Goal: Information Seeking & Learning: Learn about a topic

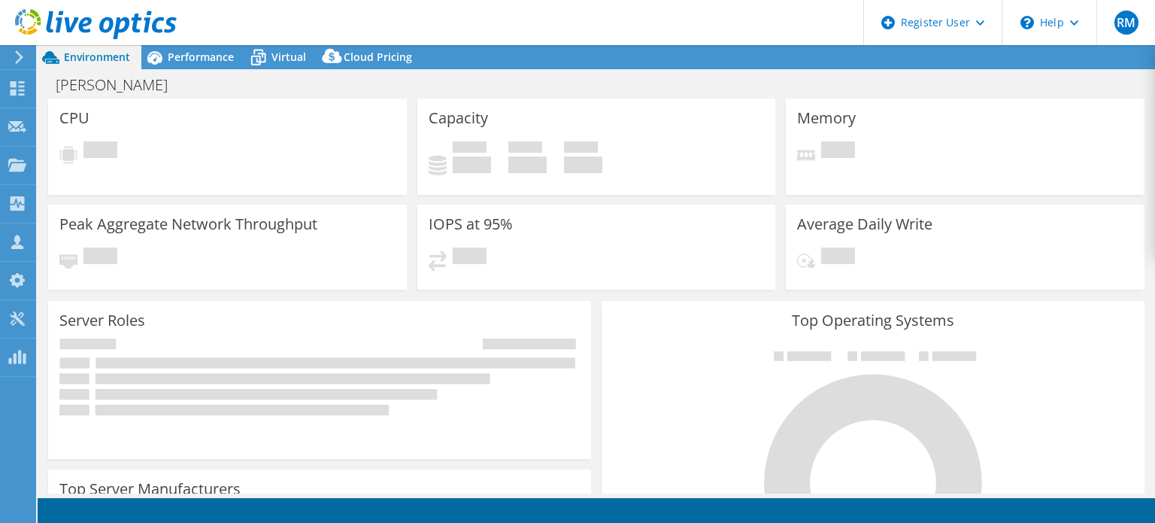
select select "USD"
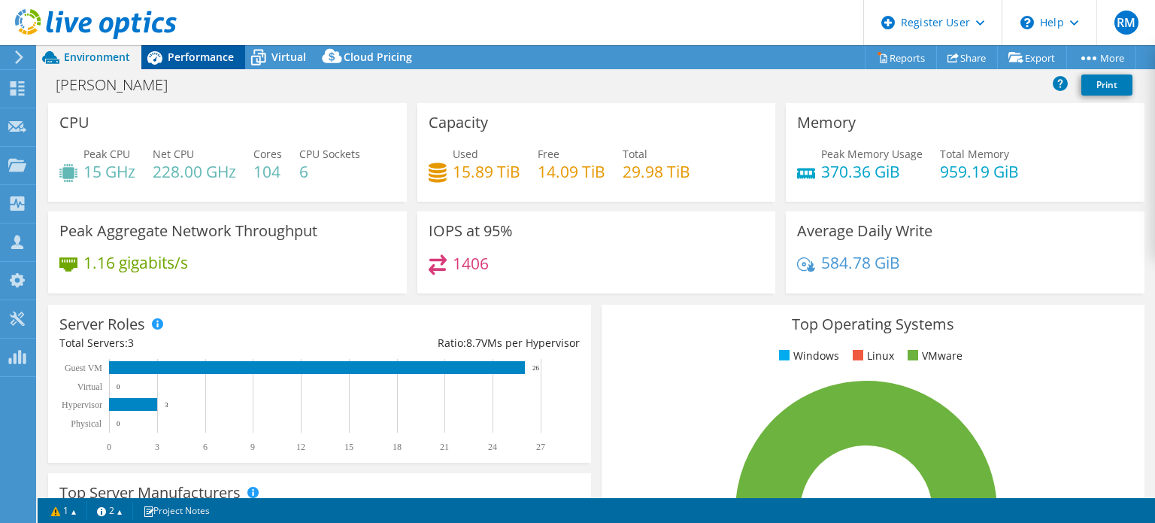
click at [220, 59] on span "Performance" at bounding box center [201, 57] width 66 height 14
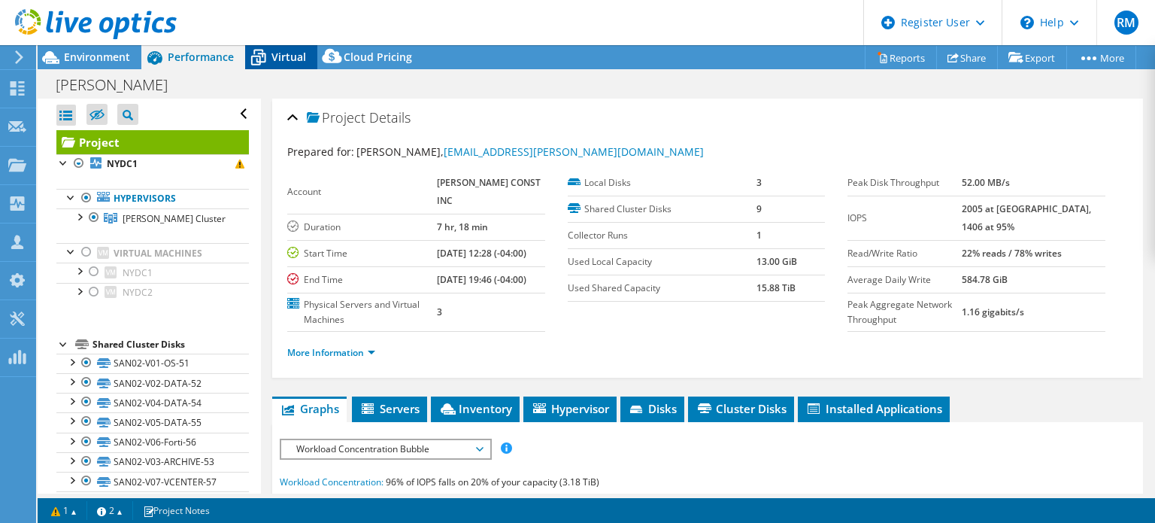
click at [266, 65] on icon at bounding box center [258, 57] width 26 height 26
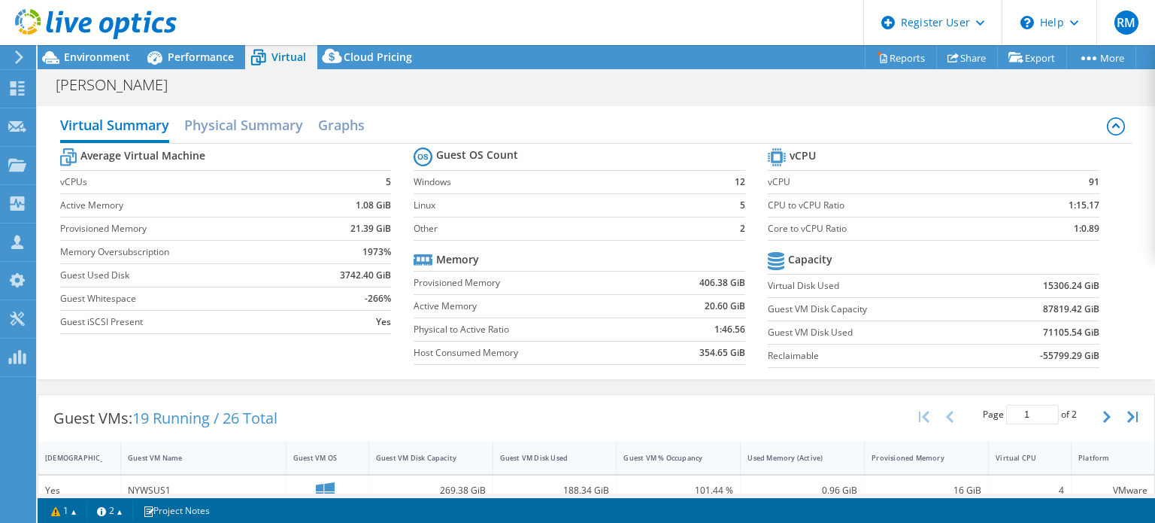
drag, startPoint x: 572, startPoint y: 114, endPoint x: 546, endPoint y: 77, distance: 44.2
drag, startPoint x: 546, startPoint y: 77, endPoint x: 520, endPoint y: 43, distance: 43.5
drag, startPoint x: 520, startPoint y: 43, endPoint x: 502, endPoint y: 49, distance: 18.3
click at [502, 49] on div "Project Actions Project Actions Reports Share Export vSAN ReadyNode Sizer" at bounding box center [597, 57] width 1118 height 24
click at [721, 259] on td at bounding box center [697, 259] width 96 height 23
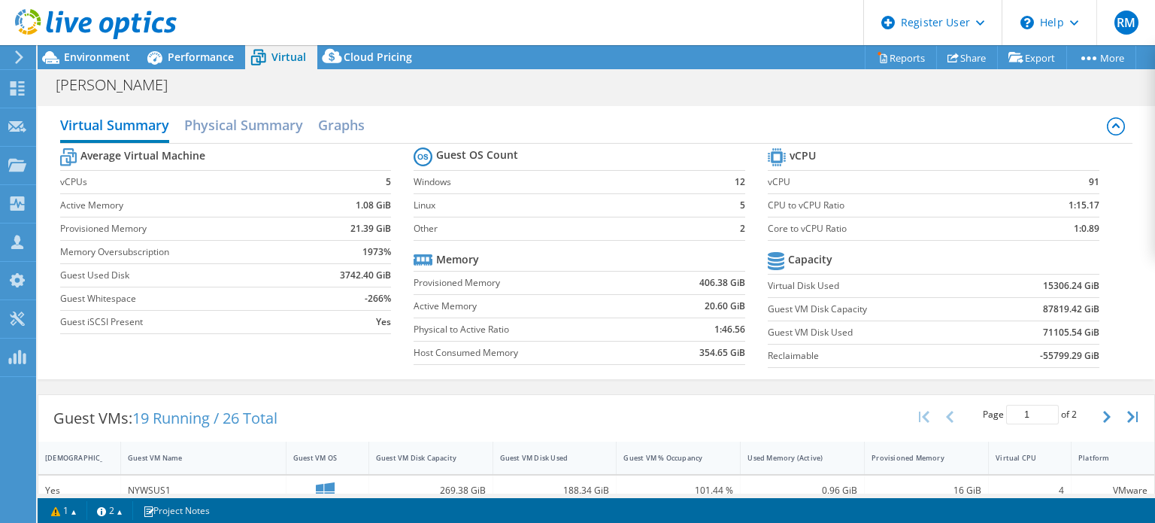
scroll to position [332, 0]
click at [217, 55] on span "Performance" at bounding box center [201, 57] width 66 height 14
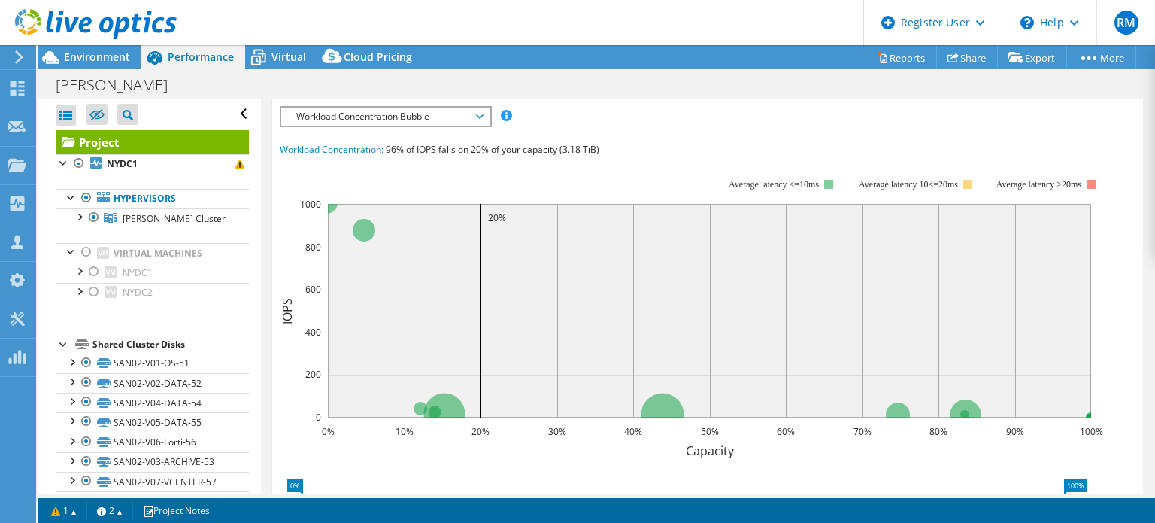
scroll to position [218, 0]
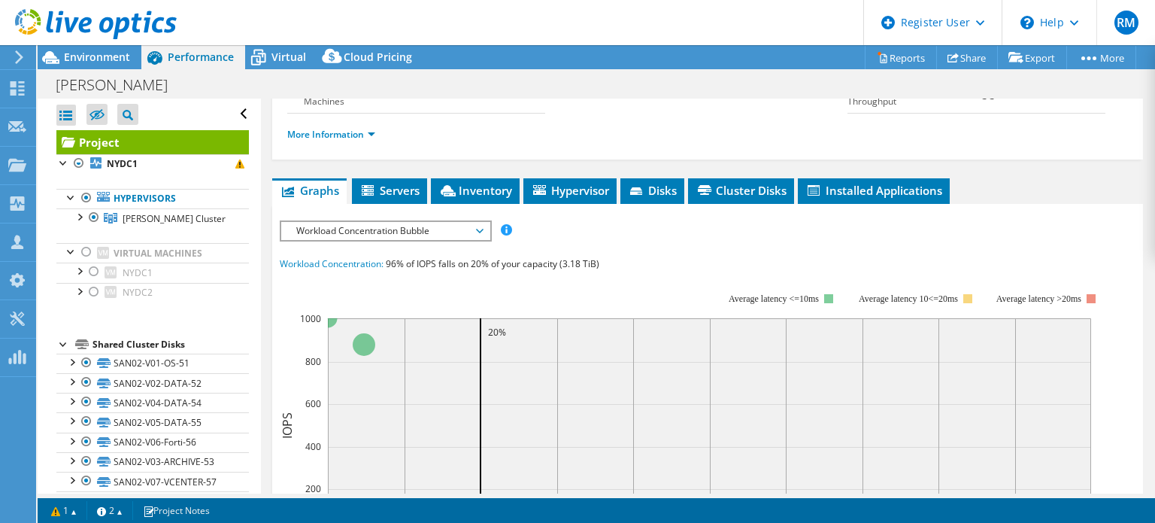
click at [393, 241] on div "Workload Concentration Bubble IOPS Disk Throughput IO Size Latency Queue Depth …" at bounding box center [386, 230] width 212 height 21
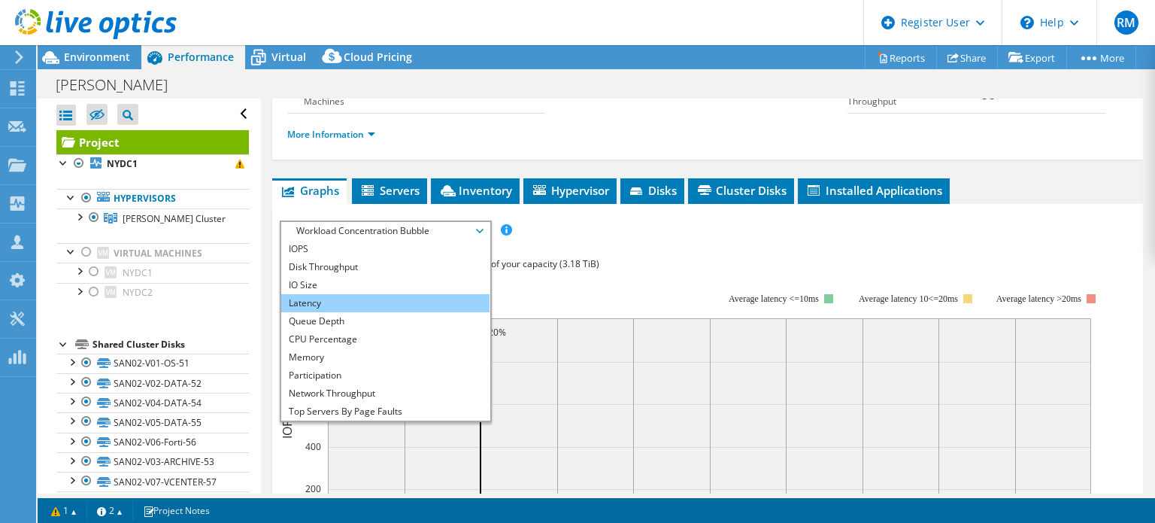
click at [370, 312] on li "Latency" at bounding box center [385, 303] width 208 height 18
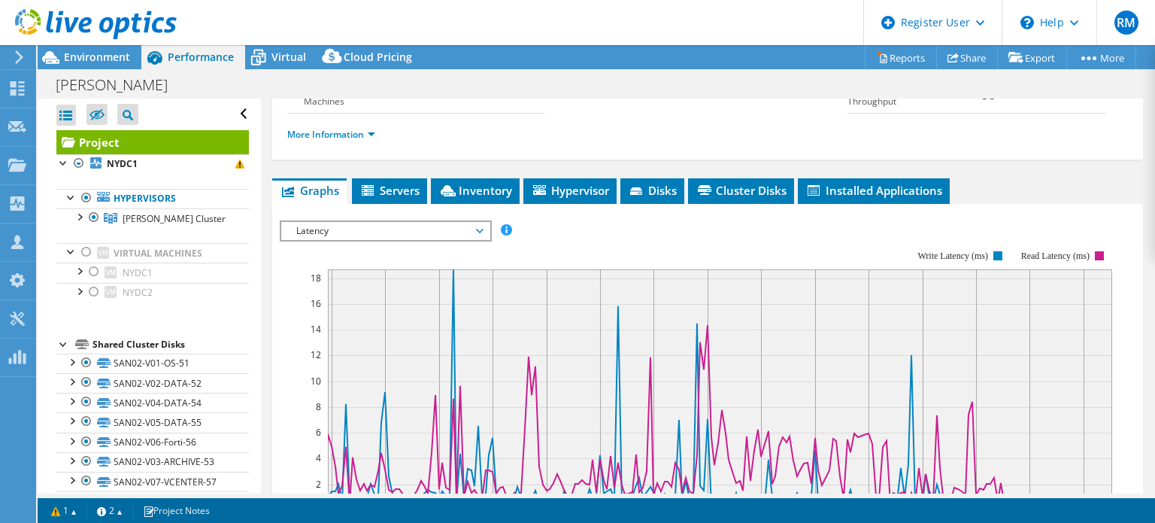
click at [367, 256] on rect at bounding box center [696, 379] width 833 height 301
click at [591, 264] on rect at bounding box center [696, 379] width 833 height 301
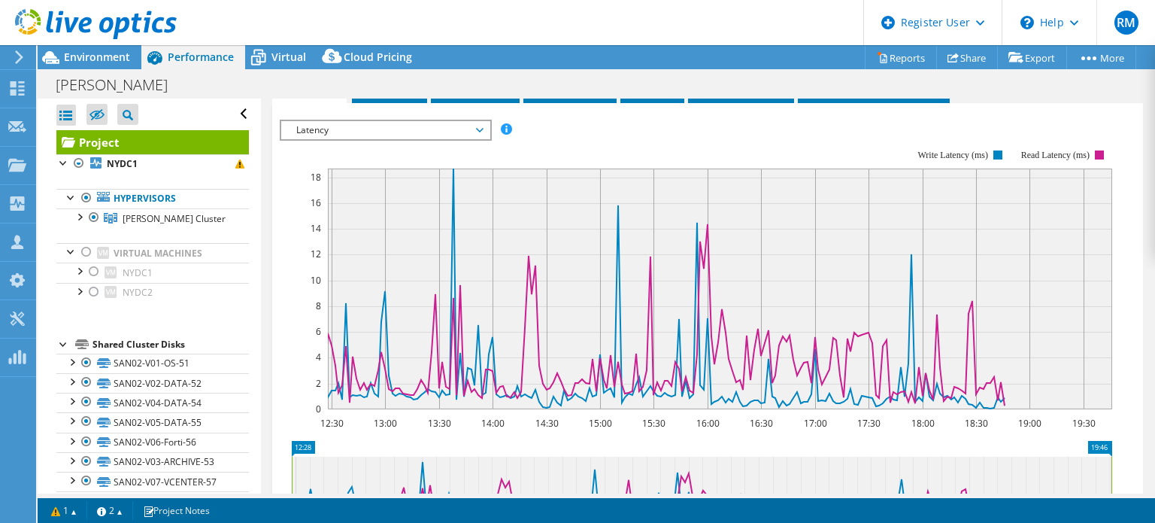
scroll to position [214, 0]
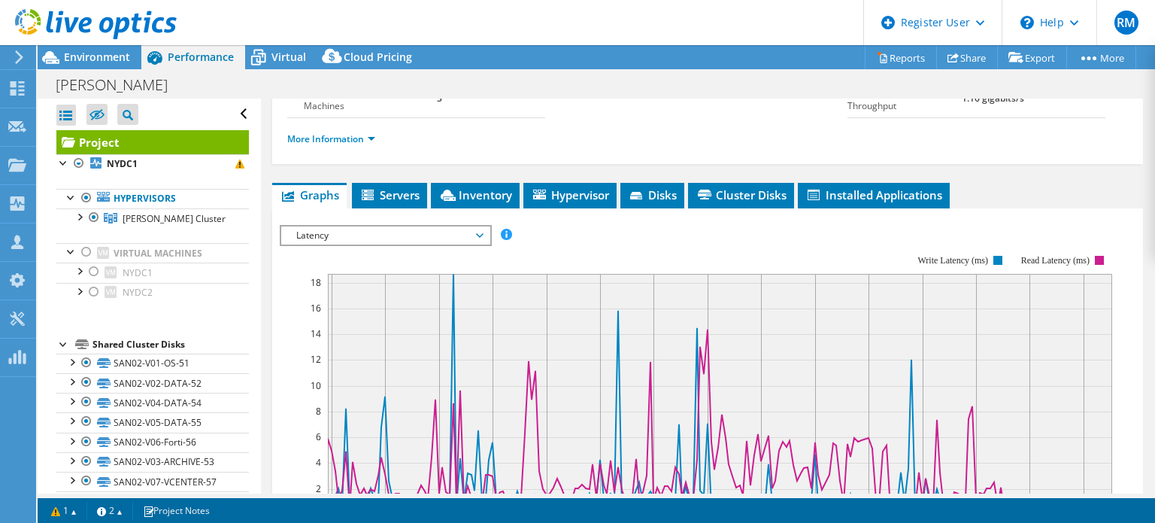
click at [397, 244] on span "Latency" at bounding box center [385, 235] width 193 height 18
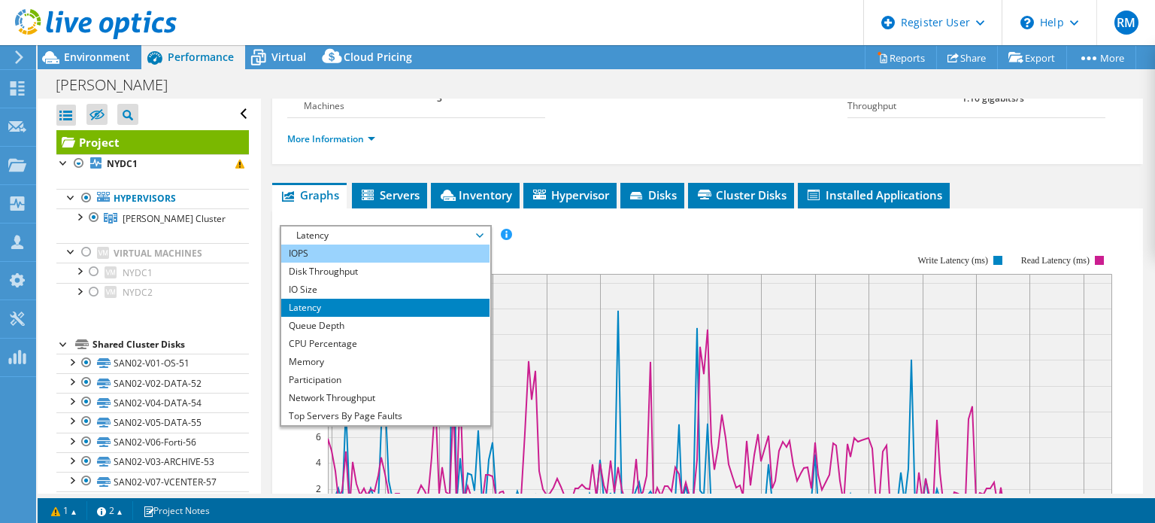
click at [388, 261] on li "IOPS" at bounding box center [385, 253] width 208 height 18
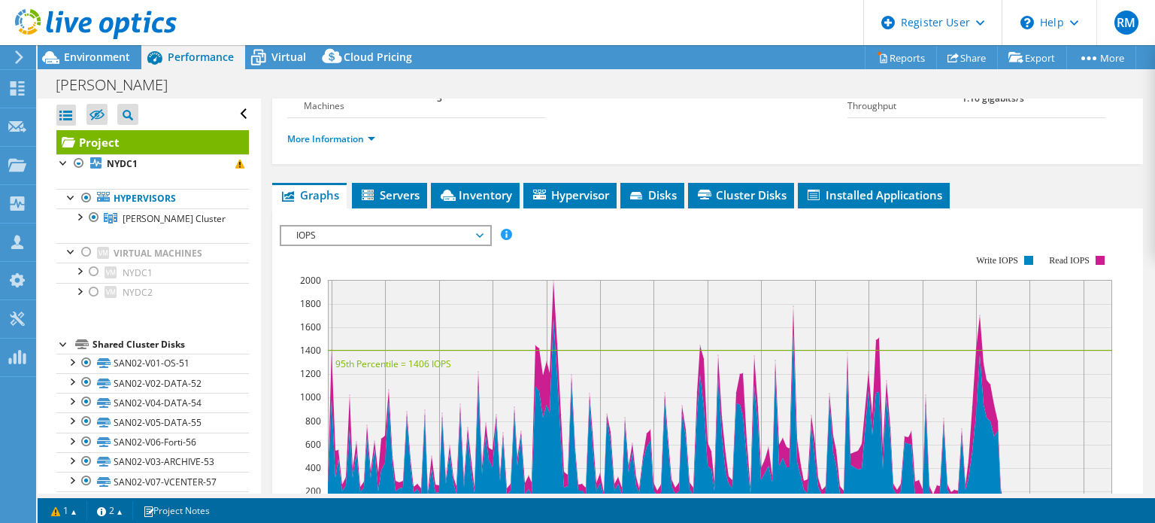
click at [553, 272] on rect at bounding box center [696, 384] width 833 height 301
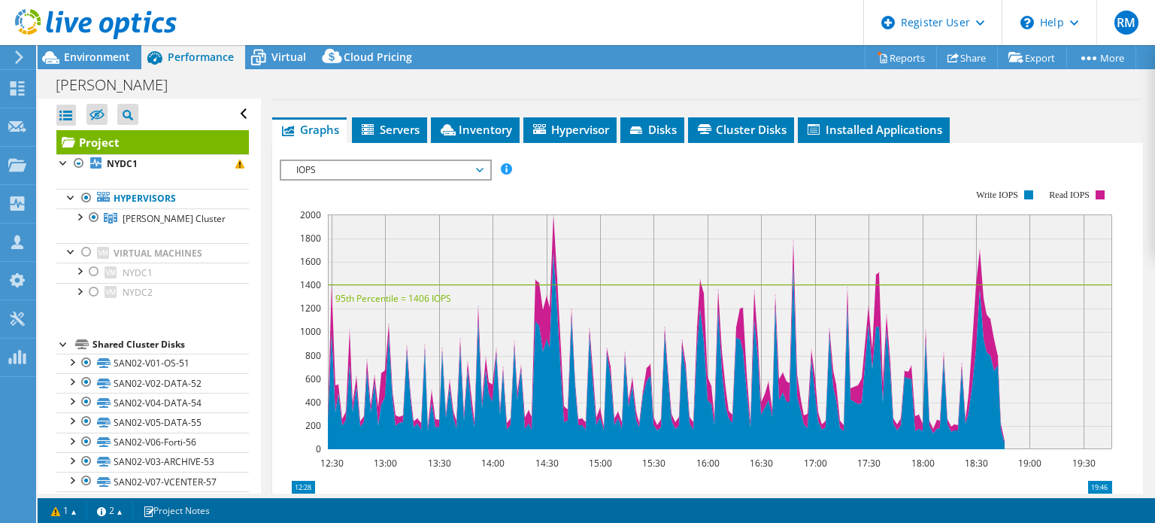
scroll to position [280, 0]
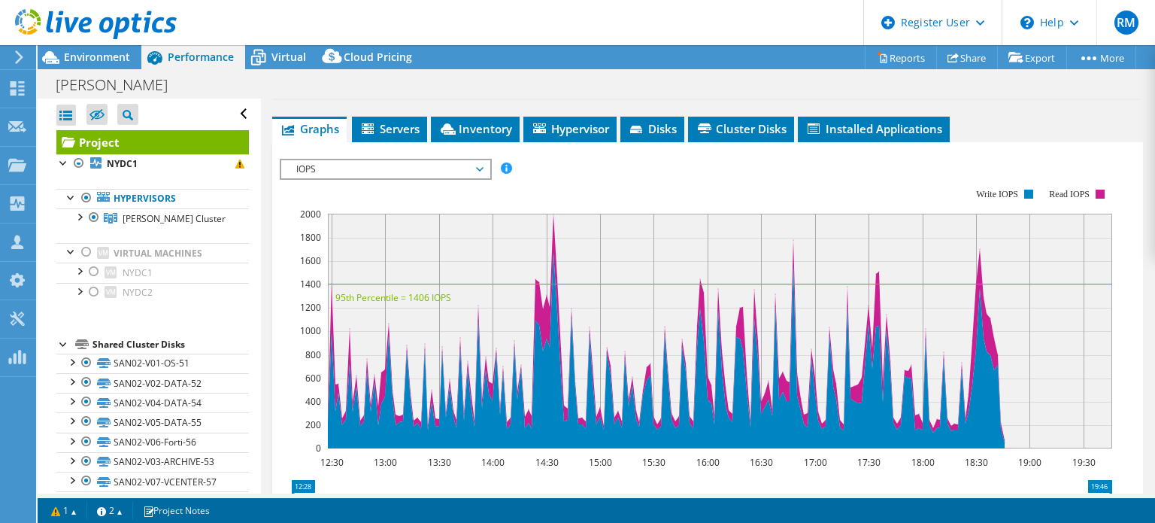
click at [606, 208] on rect at bounding box center [696, 318] width 833 height 301
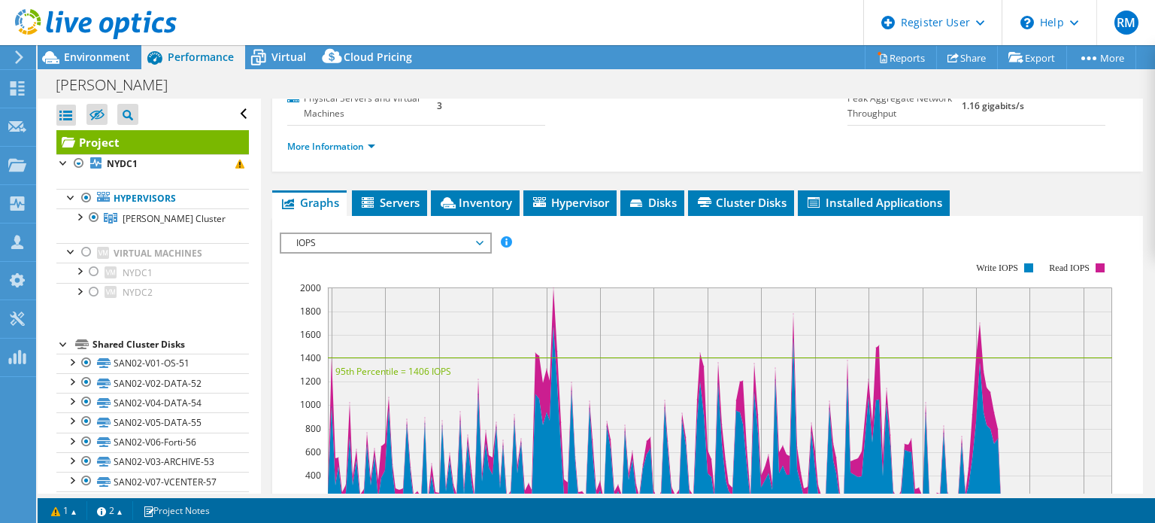
scroll to position [205, 0]
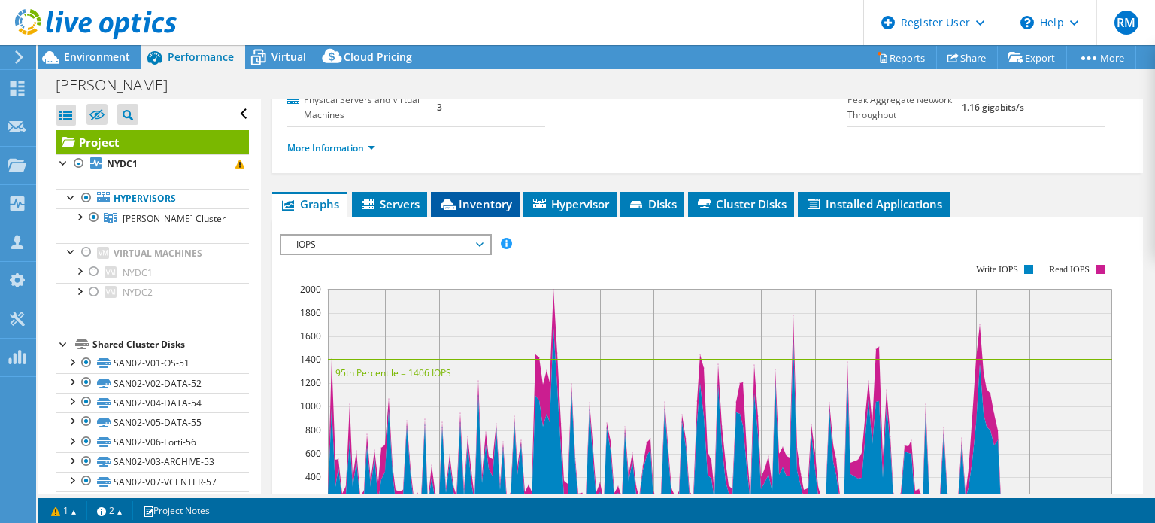
click at [483, 211] on span "Inventory" at bounding box center [476, 203] width 74 height 15
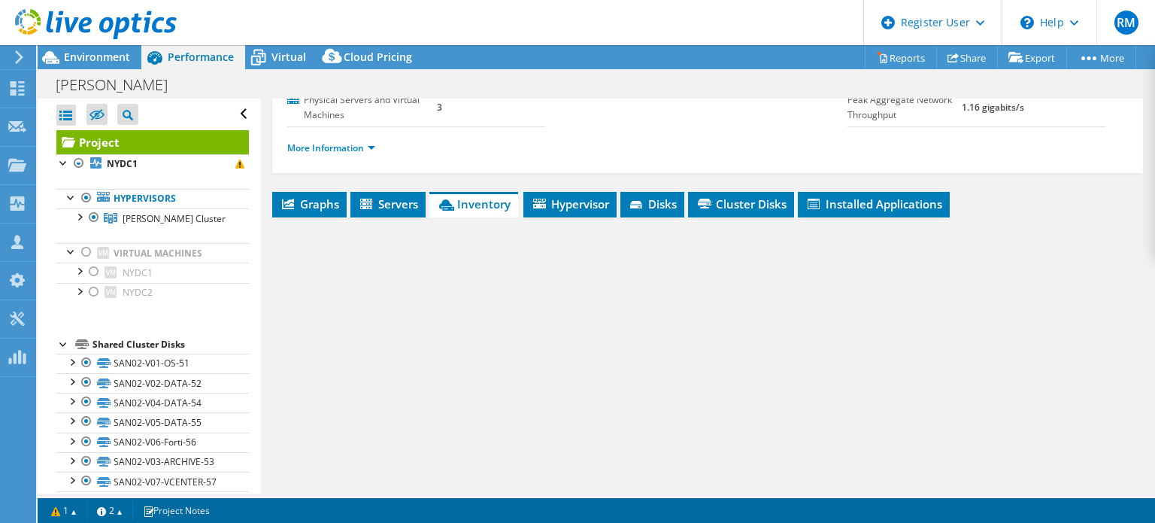
click at [515, 169] on div "More Information" at bounding box center [707, 148] width 841 height 42
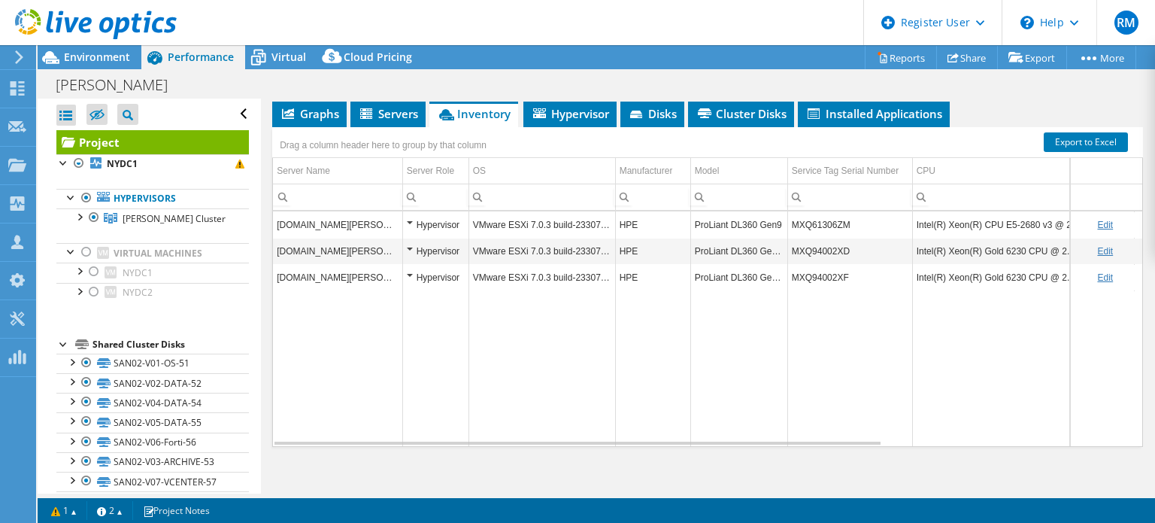
scroll to position [295, 0]
click at [761, 121] on span "Cluster Disks" at bounding box center [741, 113] width 91 height 15
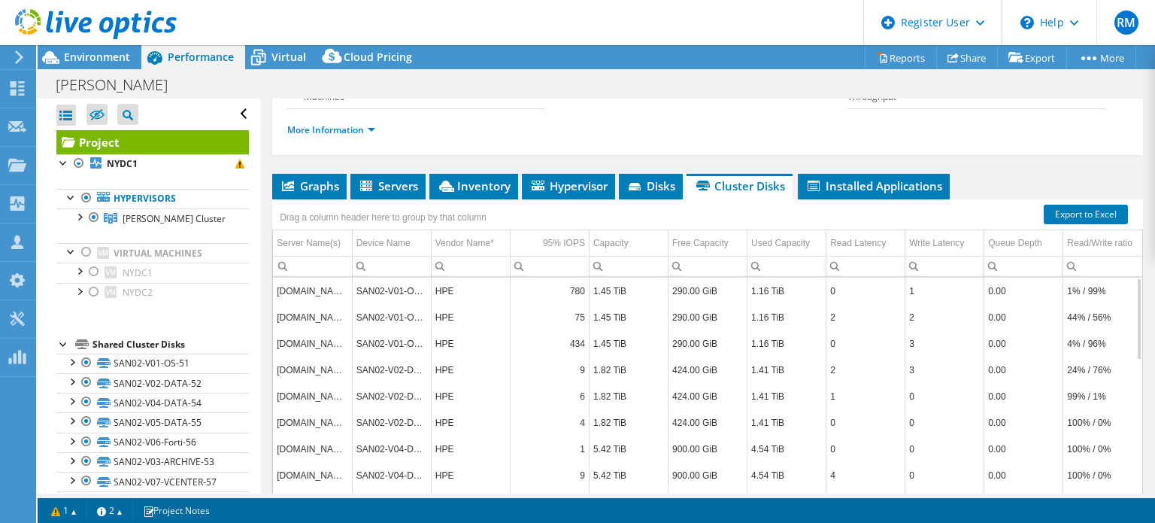
scroll to position [173, 0]
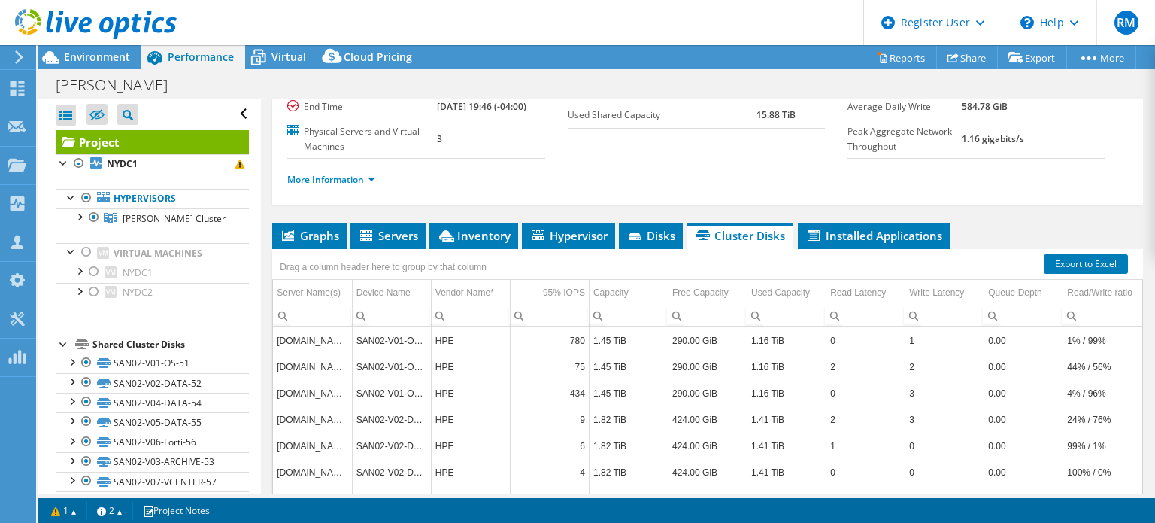
click at [335, 266] on div "Drag a column header here to group by that column" at bounding box center [383, 265] width 222 height 32
click at [334, 249] on li "Graphs" at bounding box center [309, 236] width 74 height 26
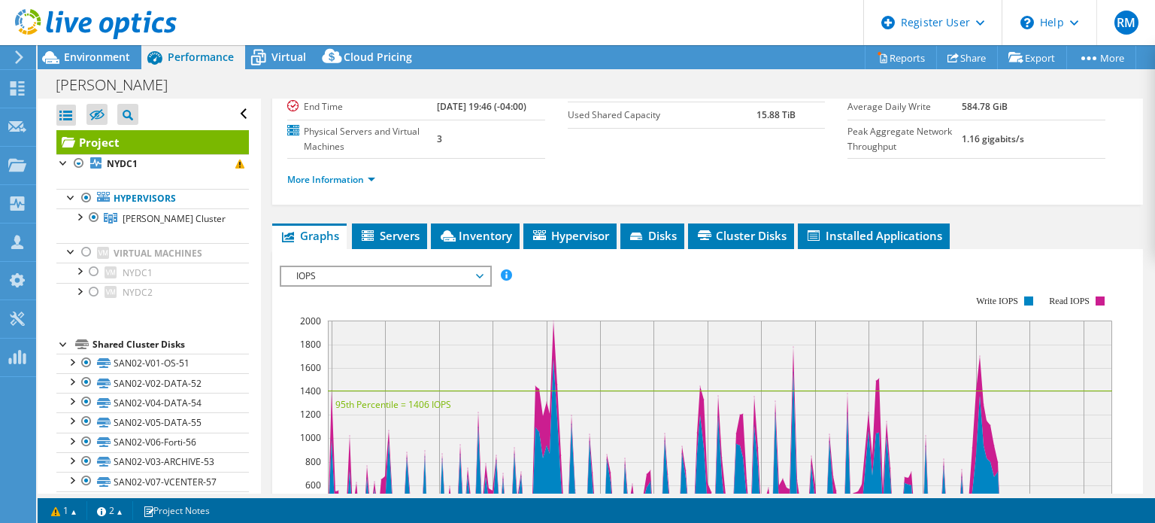
click at [530, 158] on td "3" at bounding box center [491, 139] width 108 height 38
click at [586, 50] on div "Project Actions Project Actions Reports Share Export vSAN ReadyNode Sizer" at bounding box center [597, 57] width 1118 height 24
click at [771, 45] on div "Project Actions Project Actions Reports Share Export vSAN ReadyNode Sizer" at bounding box center [597, 57] width 1118 height 24
click at [618, 40] on header "RM Dell User [PERSON_NAME] [PERSON_NAME][EMAIL_ADDRESS][PERSON_NAME][DOMAIN_NAM…" at bounding box center [577, 22] width 1155 height 45
click at [584, 83] on div "[PERSON_NAME] Print" at bounding box center [597, 85] width 1118 height 28
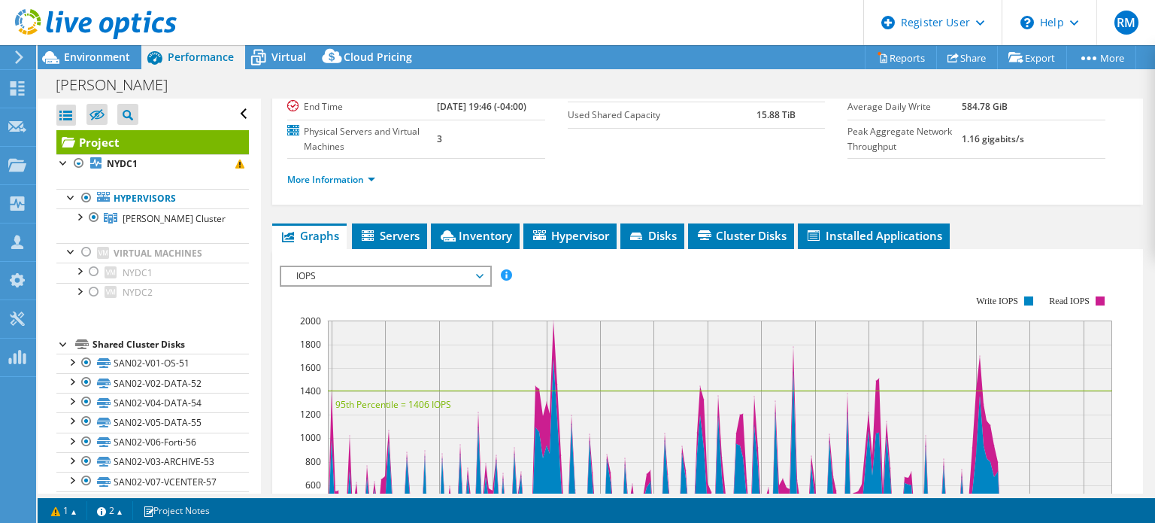
click at [563, 141] on div "Account [PERSON_NAME] CONST INC Duration 7 hr, 18 min Start Time [DATE] 12:28 (…" at bounding box center [427, 78] width 281 height 162
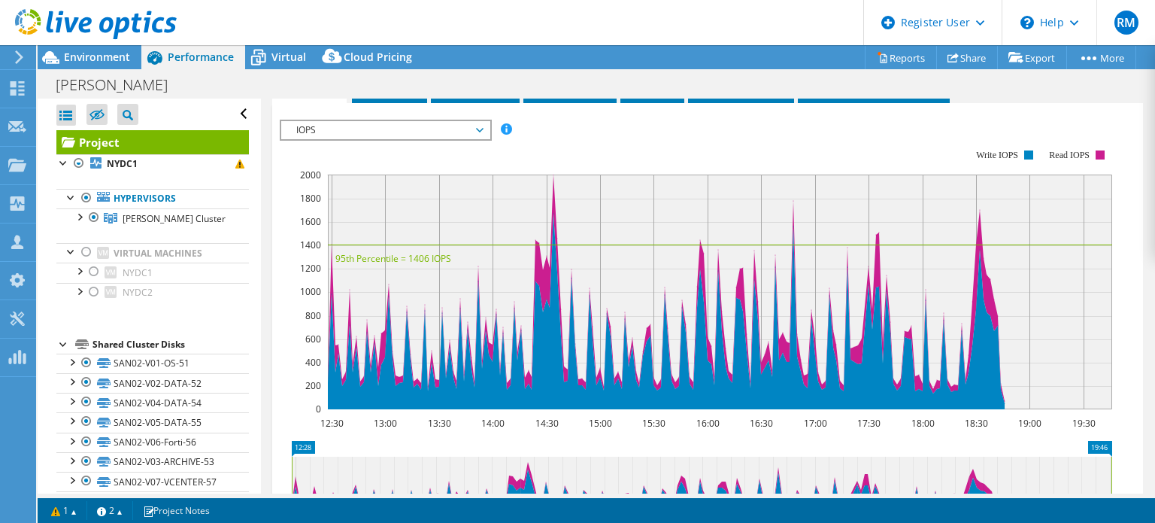
scroll to position [0, 0]
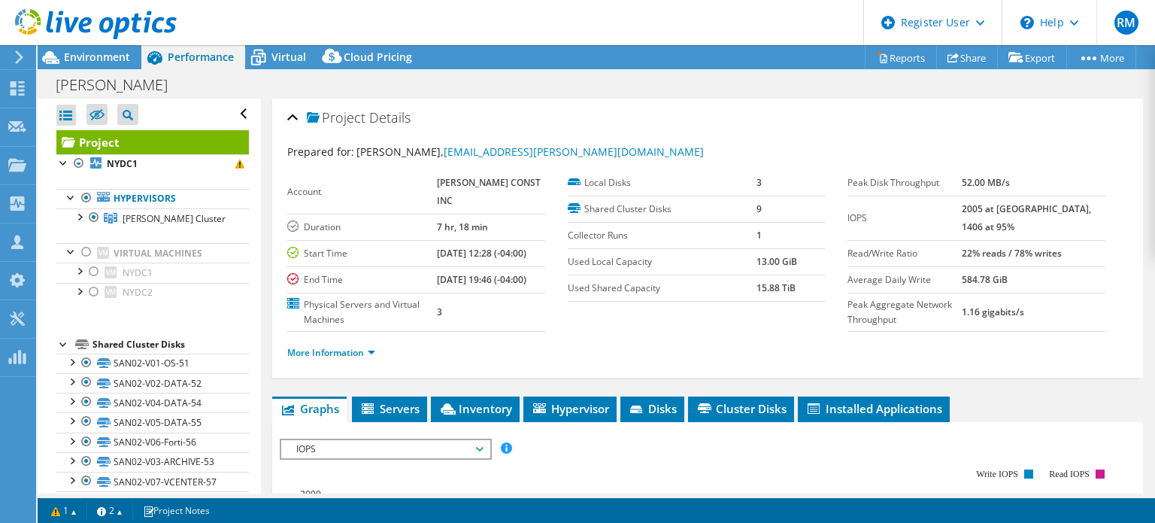
click at [570, 53] on div "Project Actions Project Actions Reports Share Export vSAN ReadyNode Sizer" at bounding box center [597, 57] width 1118 height 24
drag, startPoint x: 560, startPoint y: 55, endPoint x: 485, endPoint y: 33, distance: 77.6
drag, startPoint x: 485, startPoint y: 33, endPoint x: 436, endPoint y: 30, distance: 49.7
click at [436, 30] on header "RM Dell User [PERSON_NAME] [PERSON_NAME][EMAIL_ADDRESS][PERSON_NAME][DOMAIN_NAM…" at bounding box center [577, 22] width 1155 height 45
click at [119, 56] on span "Environment" at bounding box center [97, 57] width 66 height 14
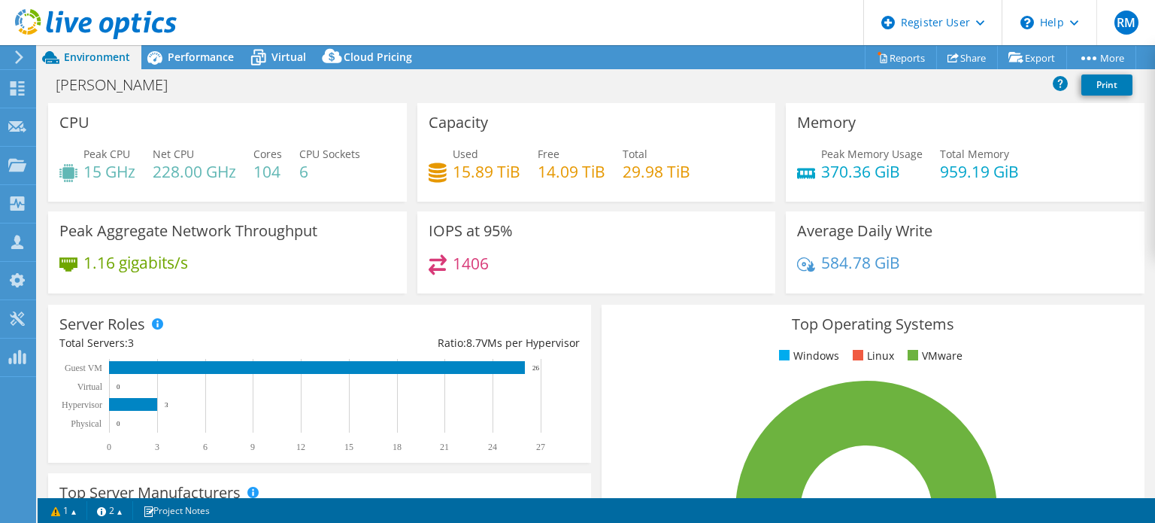
click at [497, 114] on div "Capacity Used 15.89 TiB Free 14.09 TiB Total 29.98 TiB" at bounding box center [596, 152] width 359 height 99
drag, startPoint x: 496, startPoint y: 68, endPoint x: 472, endPoint y: 56, distance: 27.3
drag, startPoint x: 472, startPoint y: 56, endPoint x: 423, endPoint y: 40, distance: 52.1
drag, startPoint x: 423, startPoint y: 40, endPoint x: 375, endPoint y: 27, distance: 49.1
click at [375, 27] on header "RM Dell User [PERSON_NAME] [PERSON_NAME][EMAIL_ADDRESS][PERSON_NAME][DOMAIN_NAM…" at bounding box center [577, 22] width 1155 height 45
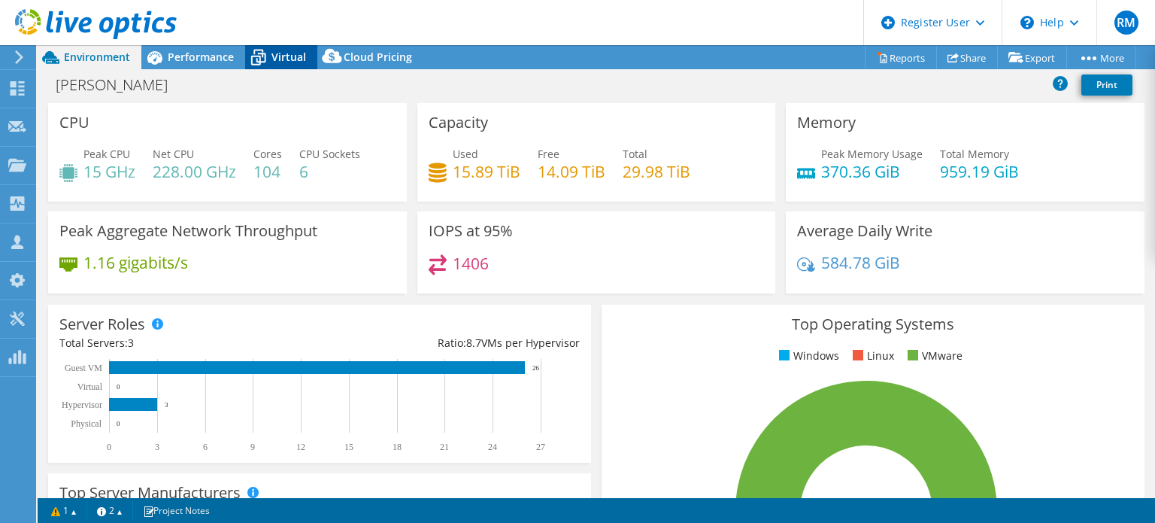
click at [307, 47] on div "Virtual" at bounding box center [281, 57] width 72 height 24
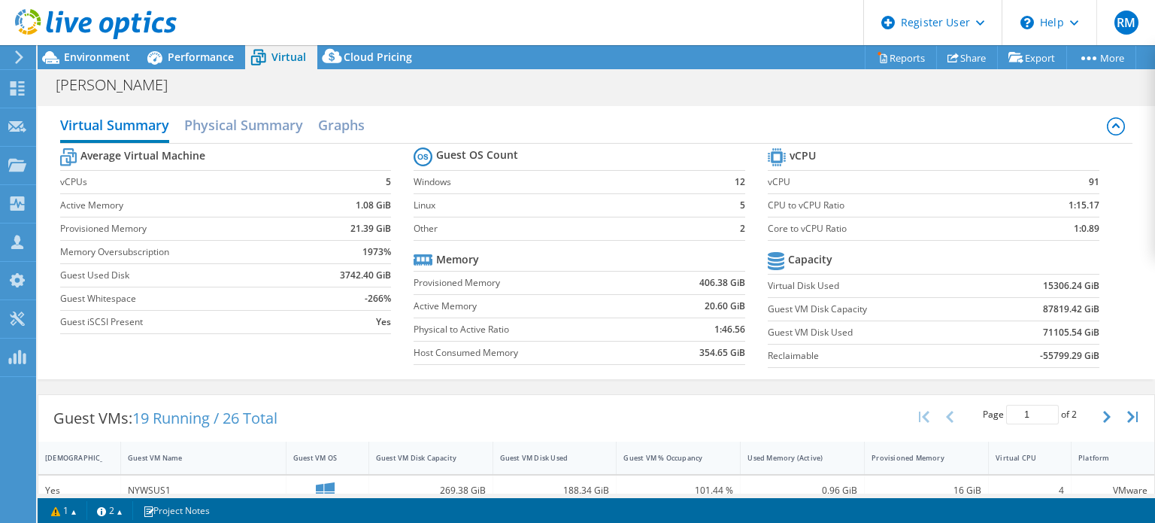
click at [515, 281] on label "Provisioned Memory" at bounding box center [531, 282] width 235 height 15
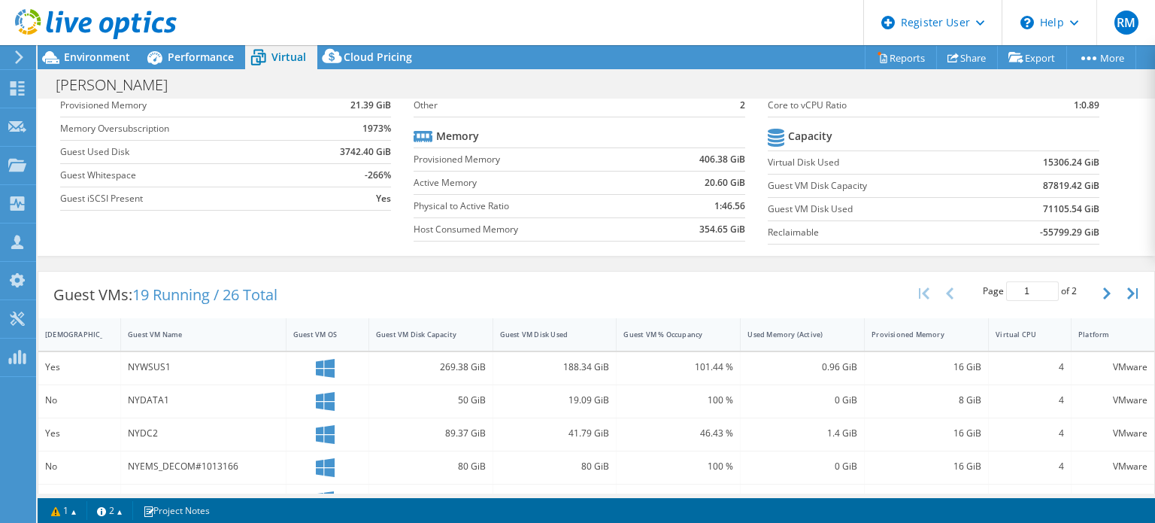
scroll to position [238, 0]
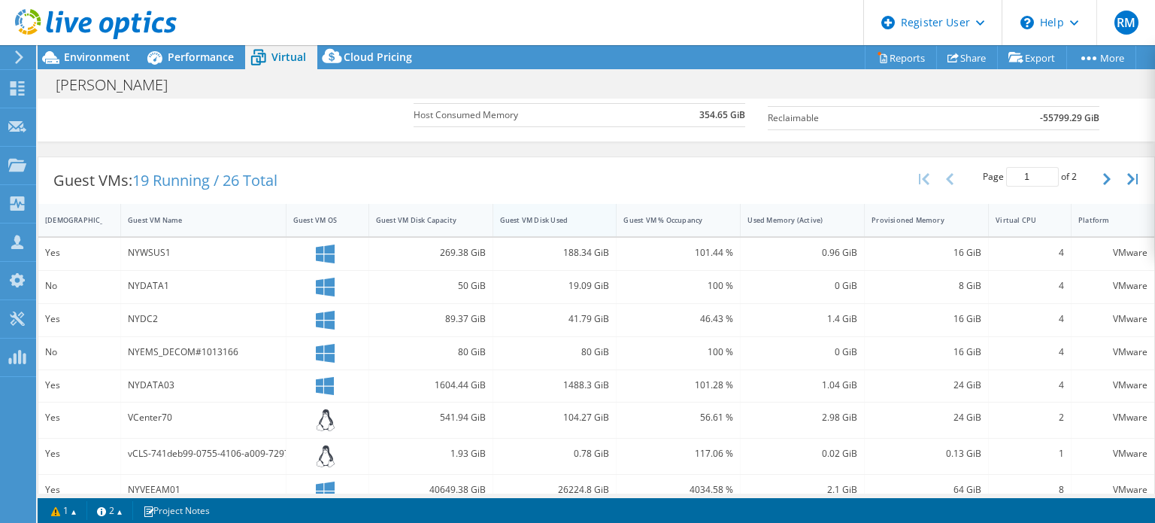
click at [530, 212] on div "Guest VM Disk Used" at bounding box center [545, 219] width 105 height 23
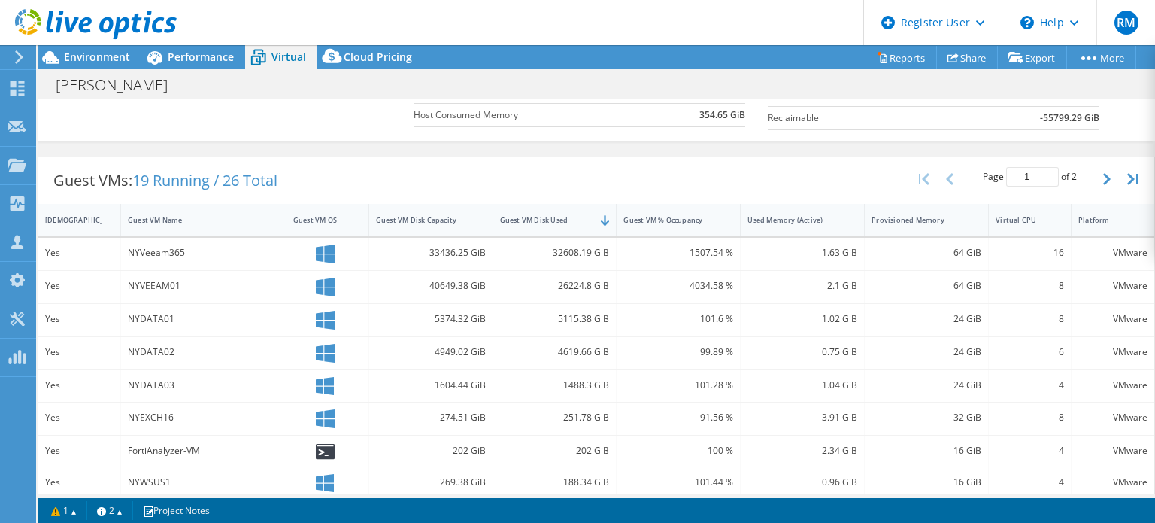
click at [484, 177] on div "Guest VMs: 19 Running / 26 Total Page 1 of 2 5 rows 10 rows 20 rows 25 rows 50 …" at bounding box center [596, 180] width 1116 height 47
click at [120, 59] on span "Environment" at bounding box center [97, 57] width 66 height 14
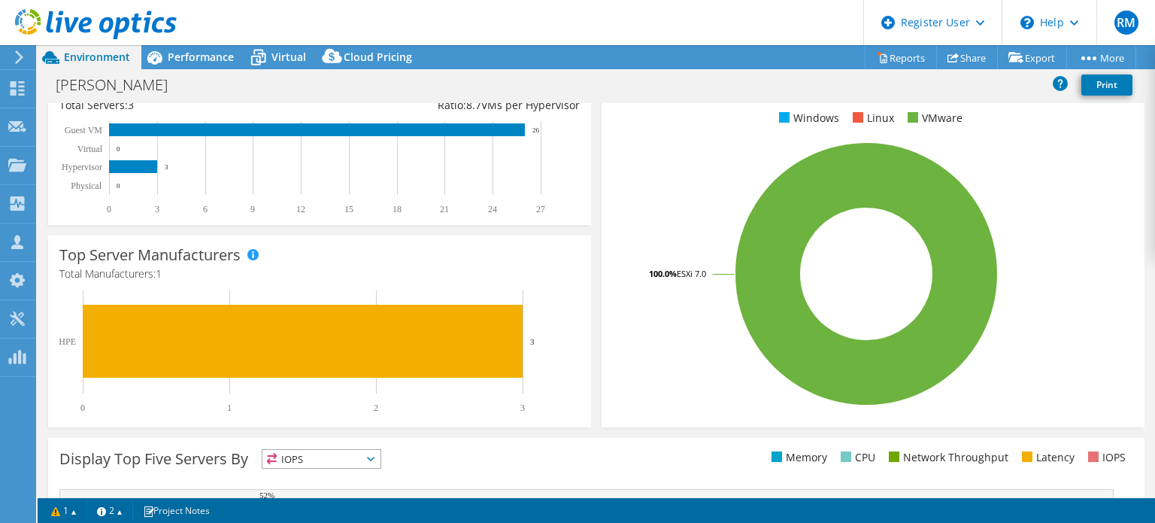
click at [590, 144] on div "Server Roles Physical Servers represent bare metal servers that were targets of…" at bounding box center [320, 146] width 554 height 169
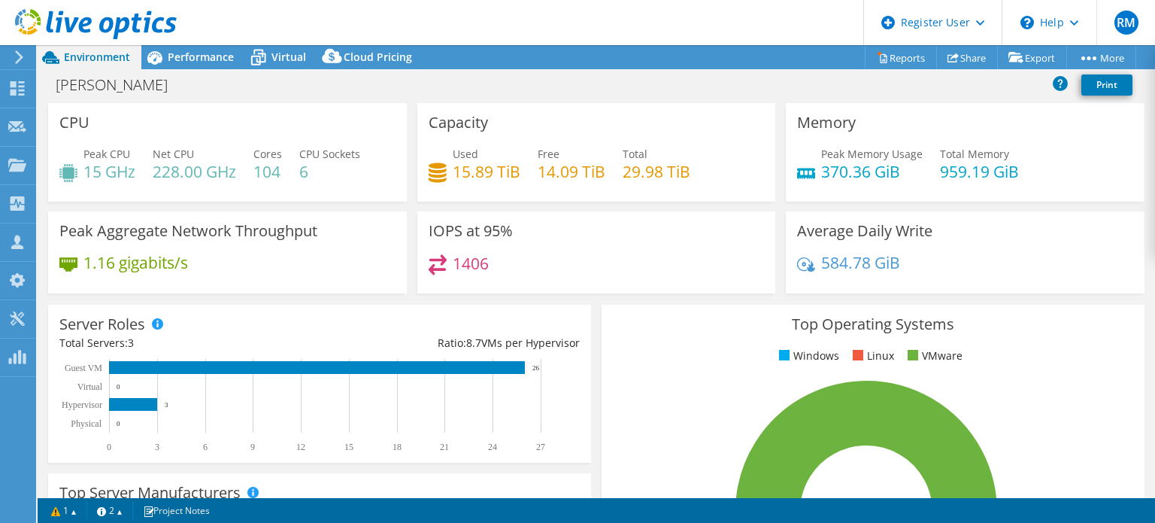
drag, startPoint x: 578, startPoint y: 40, endPoint x: 538, endPoint y: 23, distance: 43.2
drag, startPoint x: 538, startPoint y: 23, endPoint x: 496, endPoint y: 57, distance: 53.5
drag, startPoint x: 496, startPoint y: 57, endPoint x: 472, endPoint y: 80, distance: 33.5
drag, startPoint x: 472, startPoint y: 80, endPoint x: 450, endPoint y: 30, distance: 55.2
drag, startPoint x: 450, startPoint y: 30, endPoint x: 388, endPoint y: 35, distance: 61.9
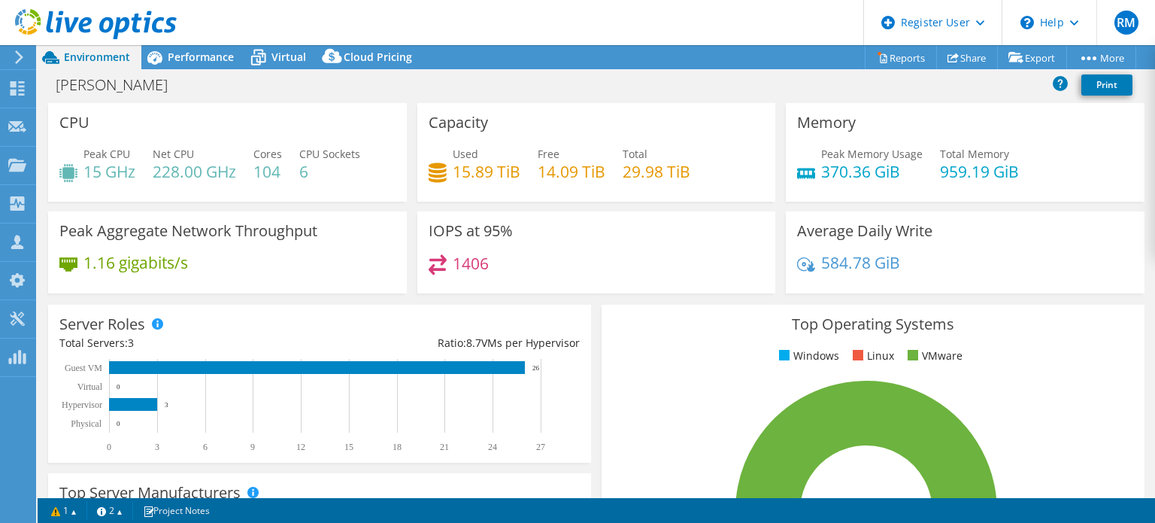
click at [388, 35] on header "RM Dell User [PERSON_NAME] [PERSON_NAME][EMAIL_ADDRESS][PERSON_NAME][DOMAIN_NAM…" at bounding box center [577, 22] width 1155 height 45
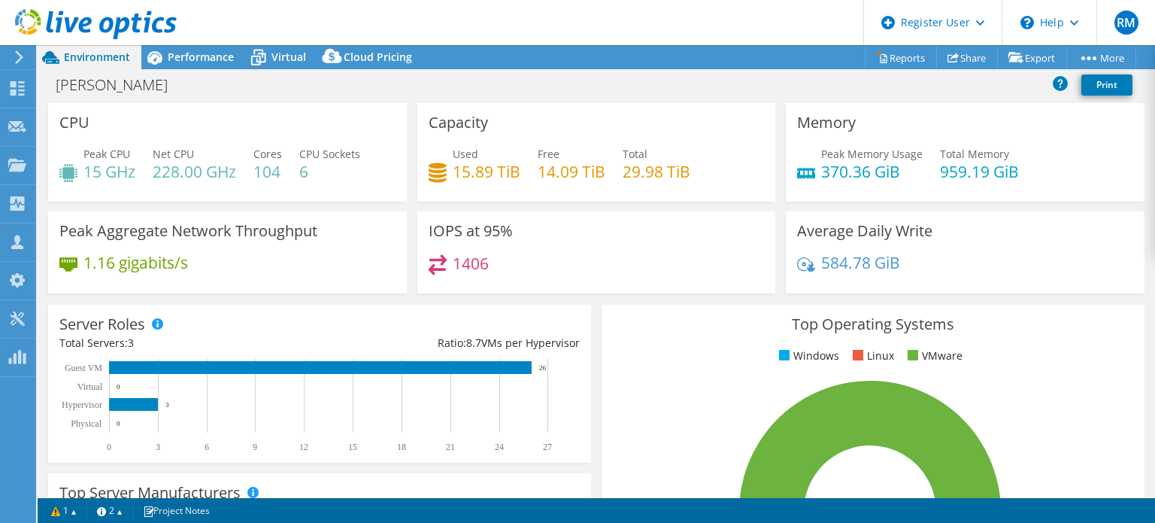
click at [481, 47] on div "Project Actions Project Actions Reports Share Export vSAN ReadyNode Sizer" at bounding box center [597, 57] width 1118 height 24
click at [563, 37] on header "RM Dell User [PERSON_NAME] [PERSON_NAME][EMAIL_ADDRESS][PERSON_NAME][DOMAIN_NAM…" at bounding box center [577, 22] width 1155 height 45
click at [566, 57] on div "Project Actions Project Actions Reports Share Export vSAN ReadyNode Sizer" at bounding box center [597, 57] width 1118 height 24
click at [569, 17] on header "RM Dell User [PERSON_NAME] [PERSON_NAME][EMAIL_ADDRESS][PERSON_NAME][DOMAIN_NAM…" at bounding box center [577, 22] width 1155 height 45
drag, startPoint x: 569, startPoint y: 17, endPoint x: 550, endPoint y: 65, distance: 51.0
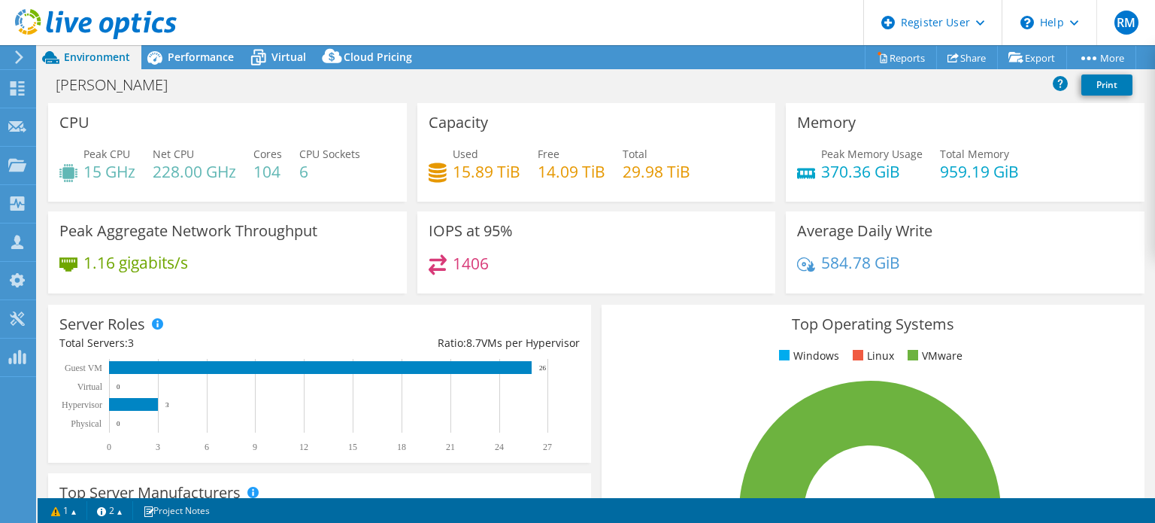
drag, startPoint x: 550, startPoint y: 65, endPoint x: 530, endPoint y: 80, distance: 24.7
drag, startPoint x: 530, startPoint y: 80, endPoint x: 575, endPoint y: 54, distance: 51.2
drag, startPoint x: 575, startPoint y: 54, endPoint x: 560, endPoint y: 20, distance: 37.0
drag, startPoint x: 560, startPoint y: 20, endPoint x: 532, endPoint y: 20, distance: 27.8
click at [532, 20] on header "RM Dell User [PERSON_NAME] [PERSON_NAME][EMAIL_ADDRESS][PERSON_NAME][DOMAIN_NAM…" at bounding box center [577, 22] width 1155 height 45
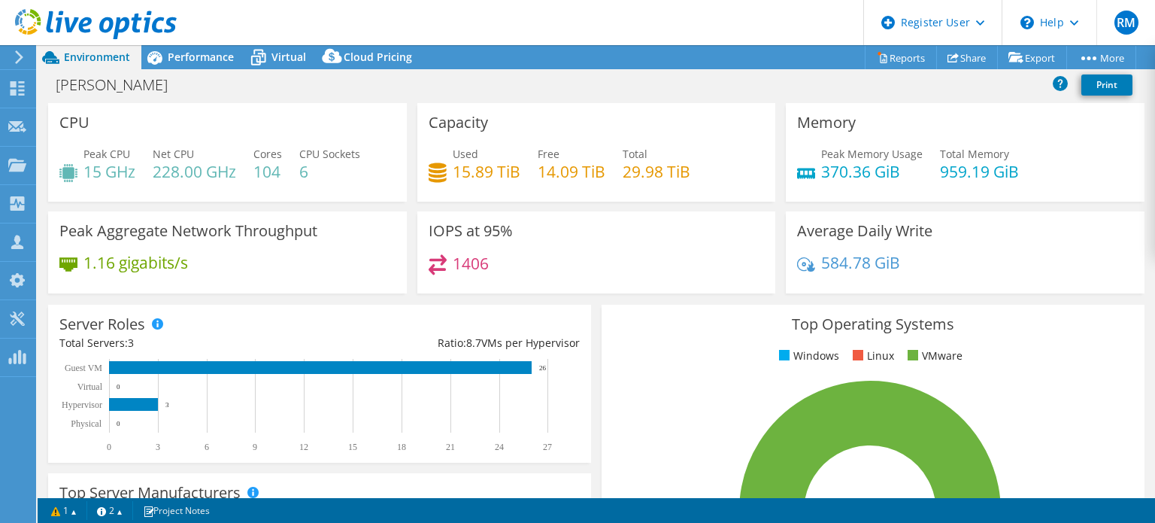
click at [585, 180] on h4 "14.09 TiB" at bounding box center [572, 171] width 68 height 17
click at [570, 50] on div "Project Actions Project Actions Reports Share Export vSAN ReadyNode Sizer" at bounding box center [597, 57] width 1118 height 24
click at [569, 113] on div "Capacity Used 15.89 TiB Free 14.09 TiB Total 29.98 TiB" at bounding box center [596, 152] width 359 height 99
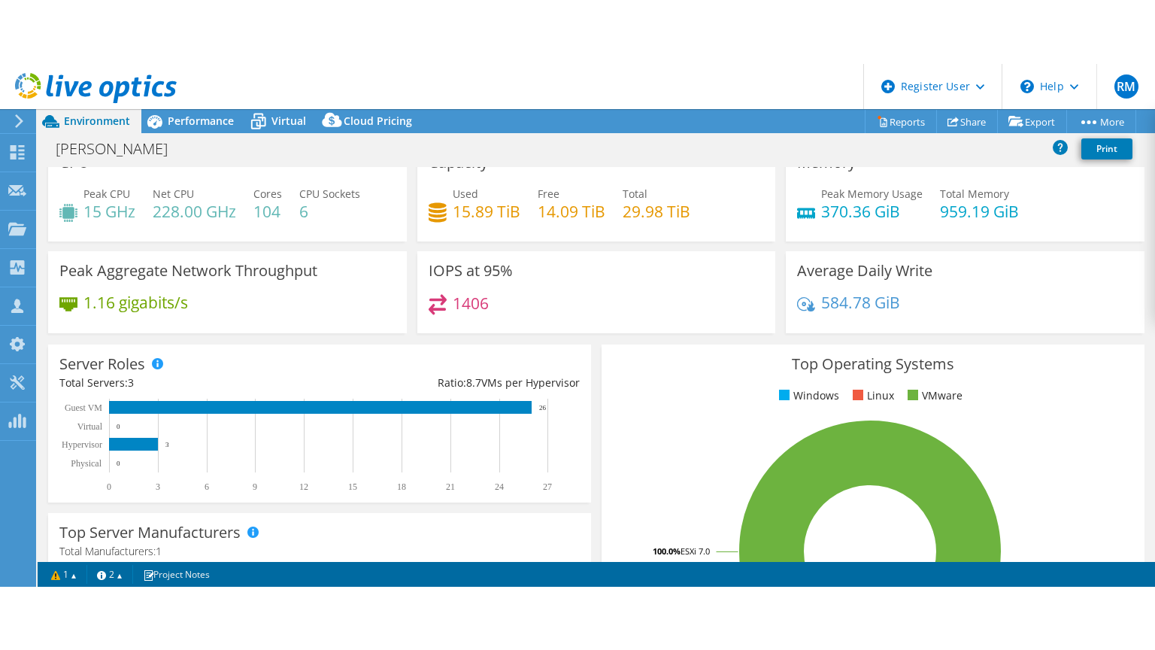
scroll to position [0, 0]
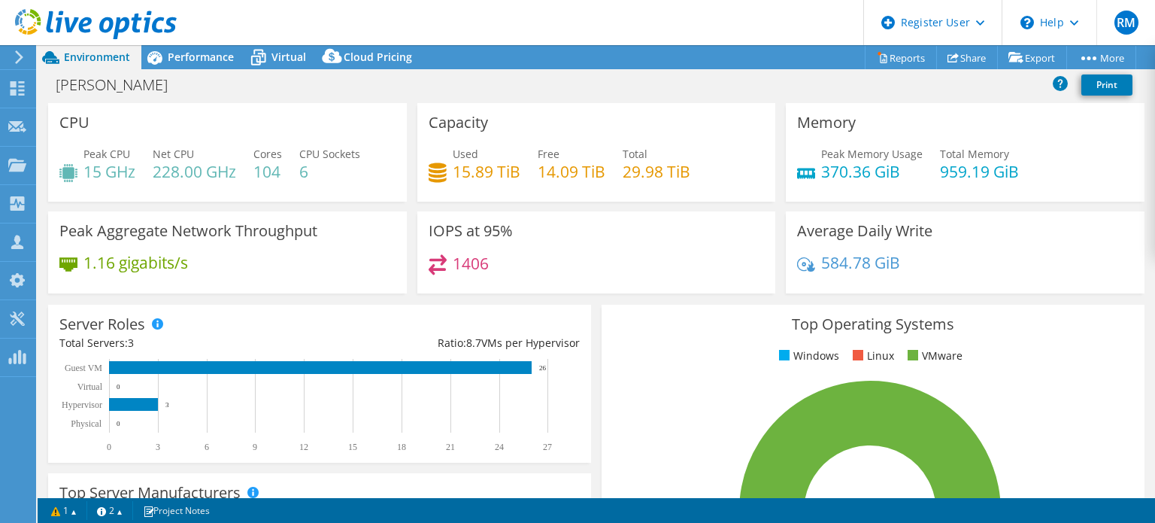
click at [349, 103] on div "CPU Peak CPU 15 GHz Net CPU 228.00 GHz Cores 104 CPU Sockets 6" at bounding box center [227, 152] width 359 height 99
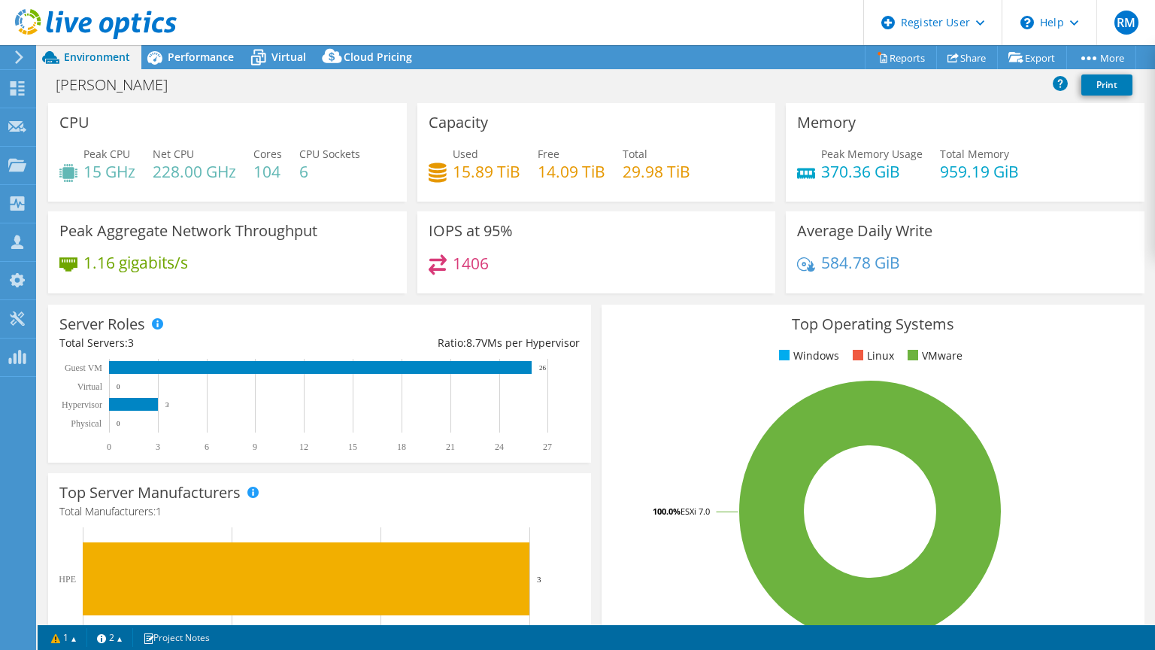
click at [587, 339] on div "Server Roles Physical Servers represent bare metal servers that were targets of…" at bounding box center [320, 383] width 554 height 169
click at [237, 59] on div "Performance" at bounding box center [193, 57] width 104 height 24
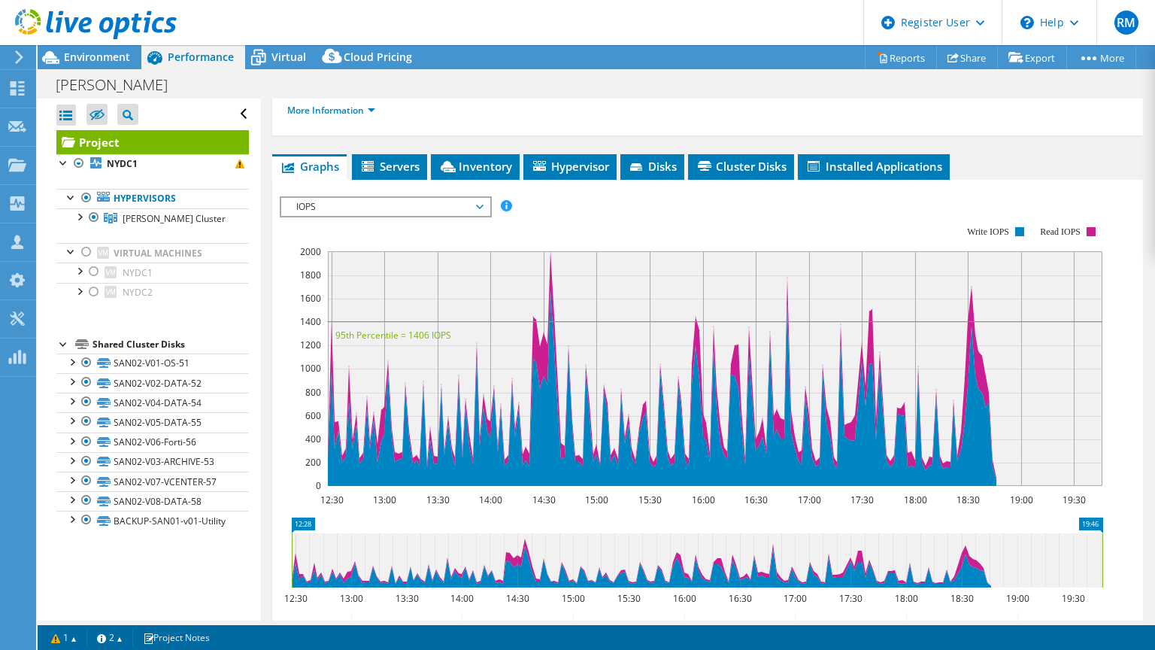
click at [342, 150] on div "Project Details Prepared for: [PERSON_NAME], [EMAIL_ADDRESS][PERSON_NAME][DOMAI…" at bounding box center [708, 335] width 894 height 958
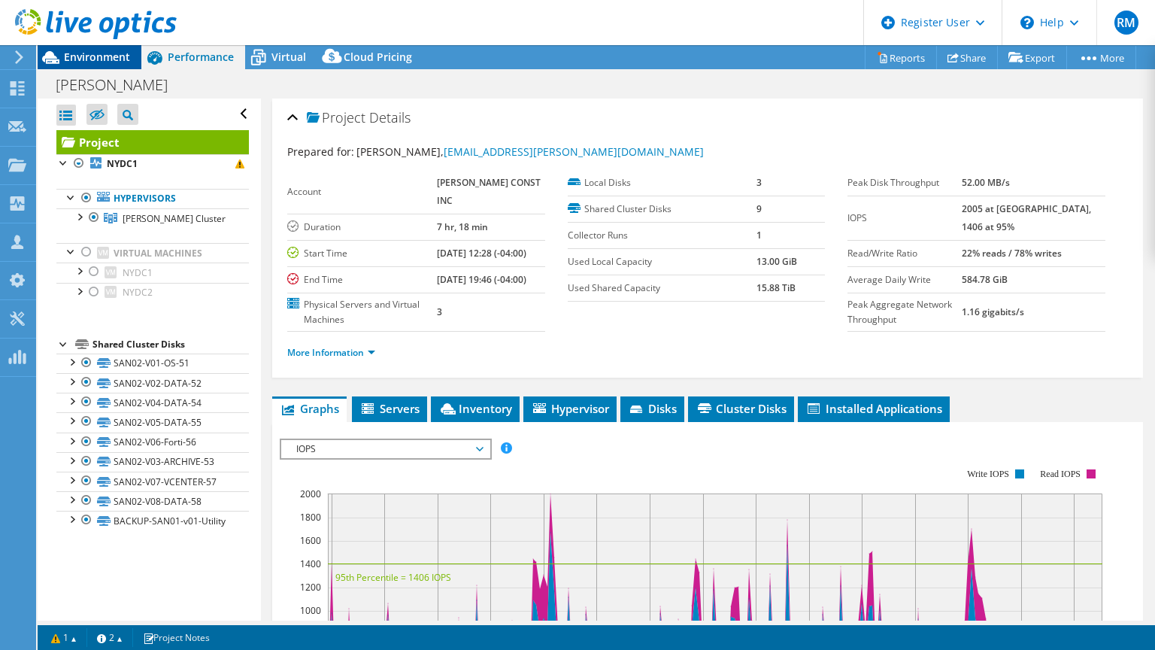
click at [130, 56] on div "Environment" at bounding box center [90, 57] width 104 height 24
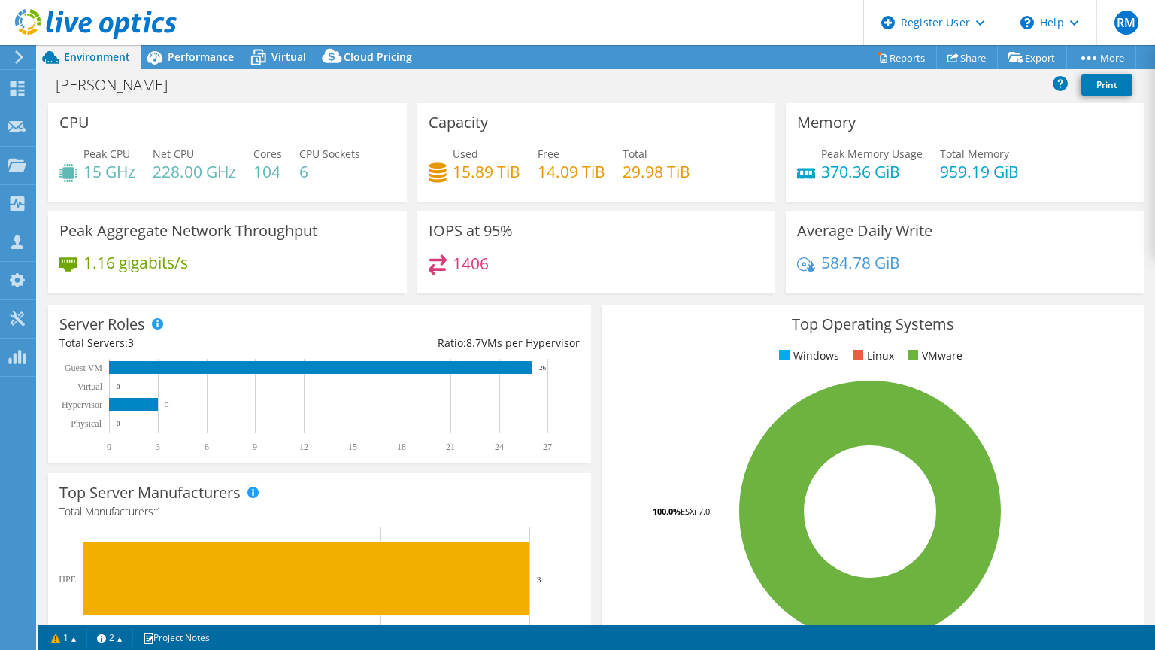
click at [290, 118] on div "CPU Peak CPU 15 GHz Net CPU 228.00 GHz Cores 104 CPU Sockets 6" at bounding box center [227, 152] width 359 height 99
click at [367, 100] on div "[PERSON_NAME] Print" at bounding box center [597, 87] width 1118 height 32
click at [202, 60] on span "Performance" at bounding box center [201, 57] width 66 height 14
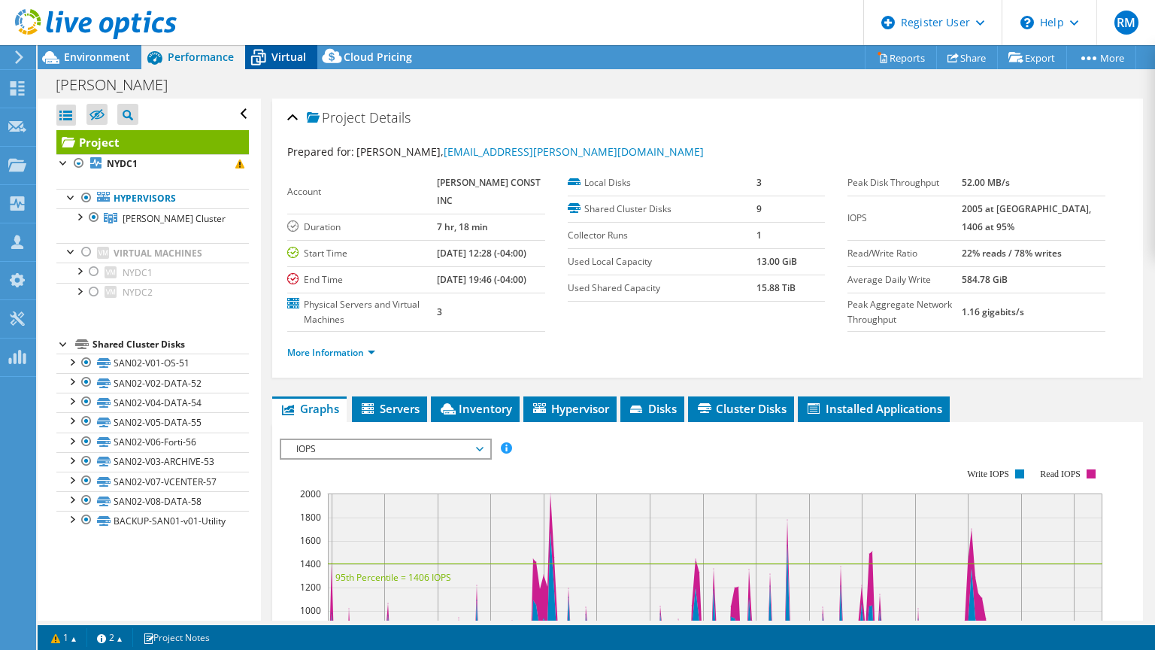
click at [293, 58] on span "Virtual" at bounding box center [289, 57] width 35 height 14
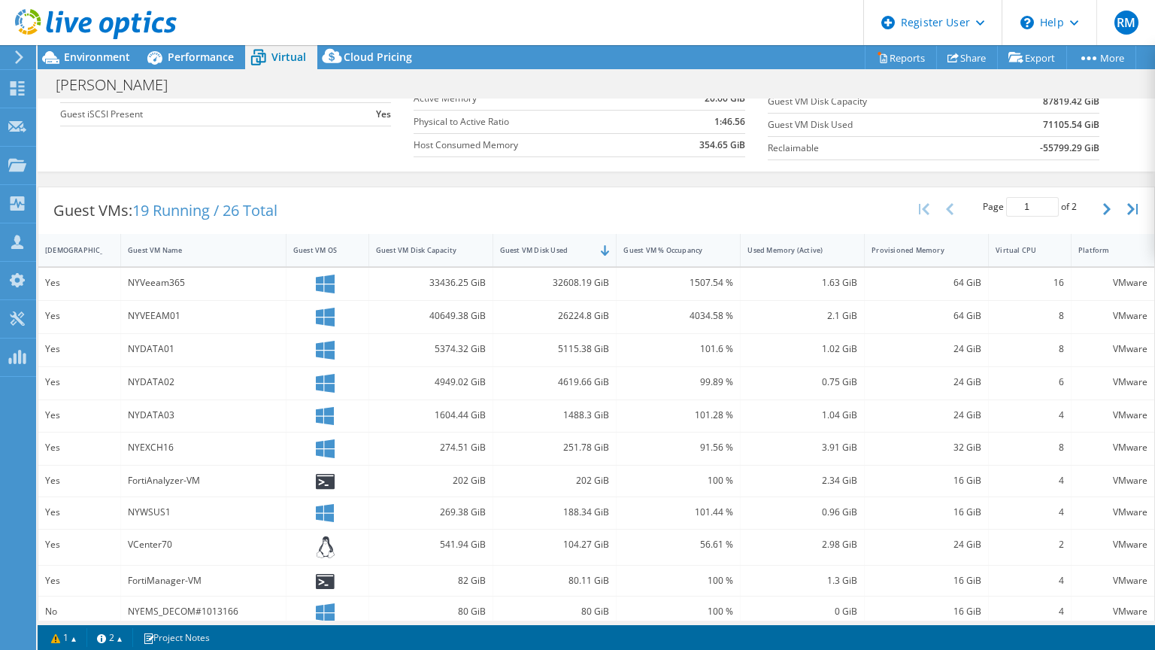
scroll to position [229, 0]
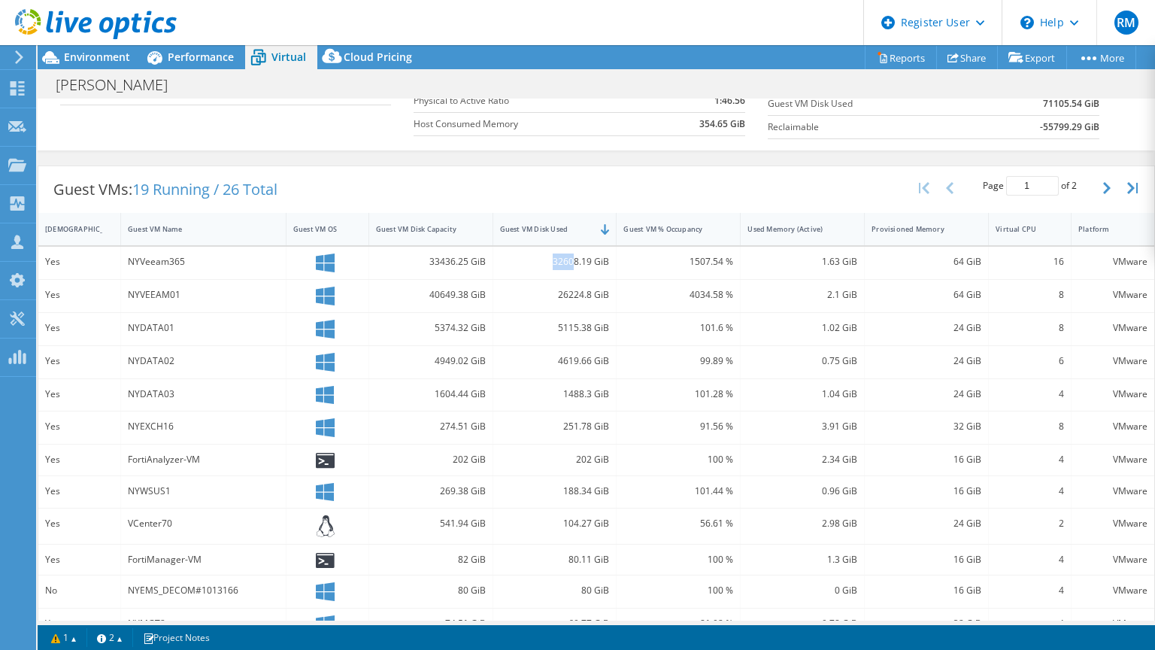
drag, startPoint x: 545, startPoint y: 262, endPoint x: 572, endPoint y: 262, distance: 26.3
click at [572, 262] on div "32608.19 GiB" at bounding box center [555, 262] width 110 height 17
click at [202, 263] on div "NYVeeam365" at bounding box center [203, 262] width 151 height 17
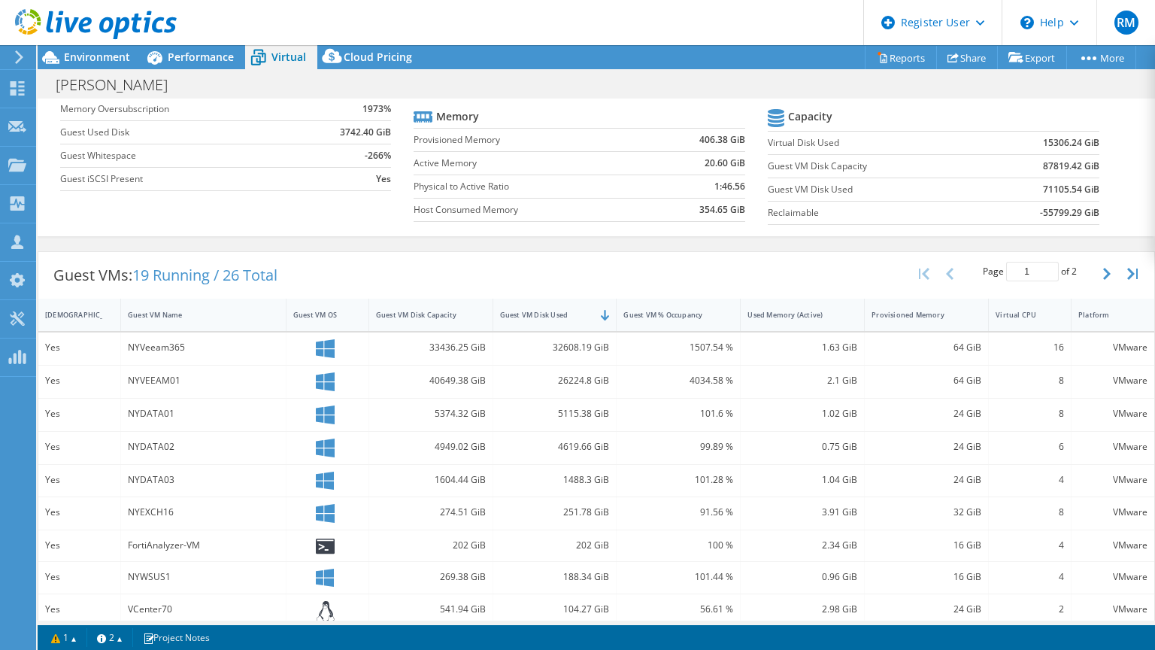
scroll to position [0, 0]
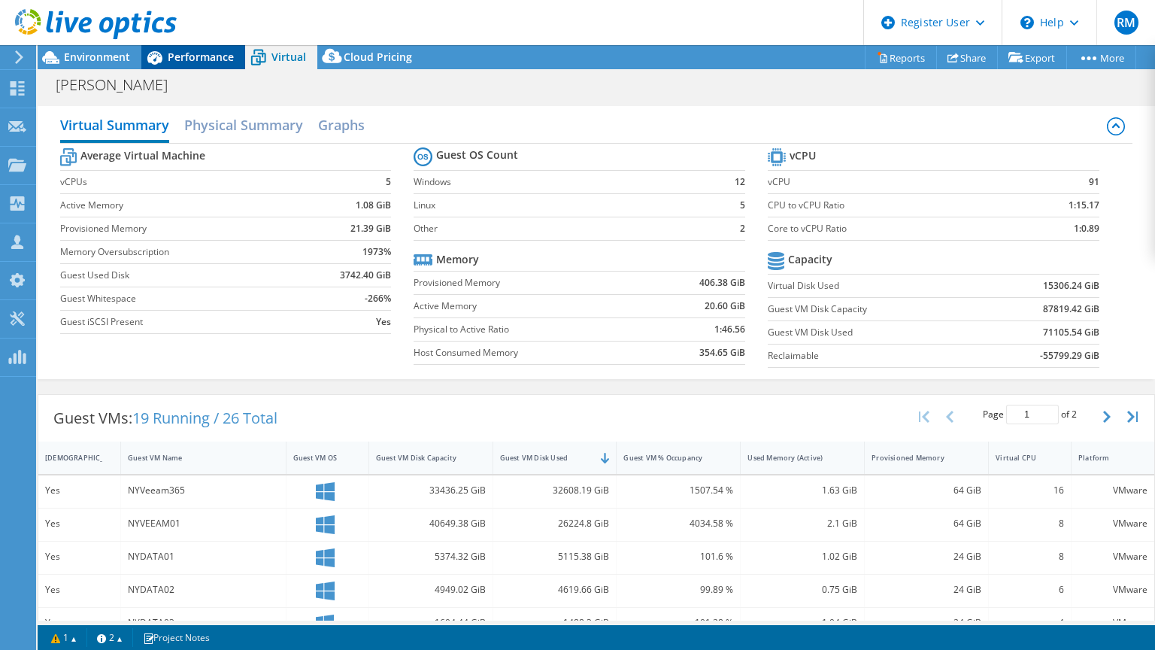
click at [211, 62] on span "Performance" at bounding box center [201, 57] width 66 height 14
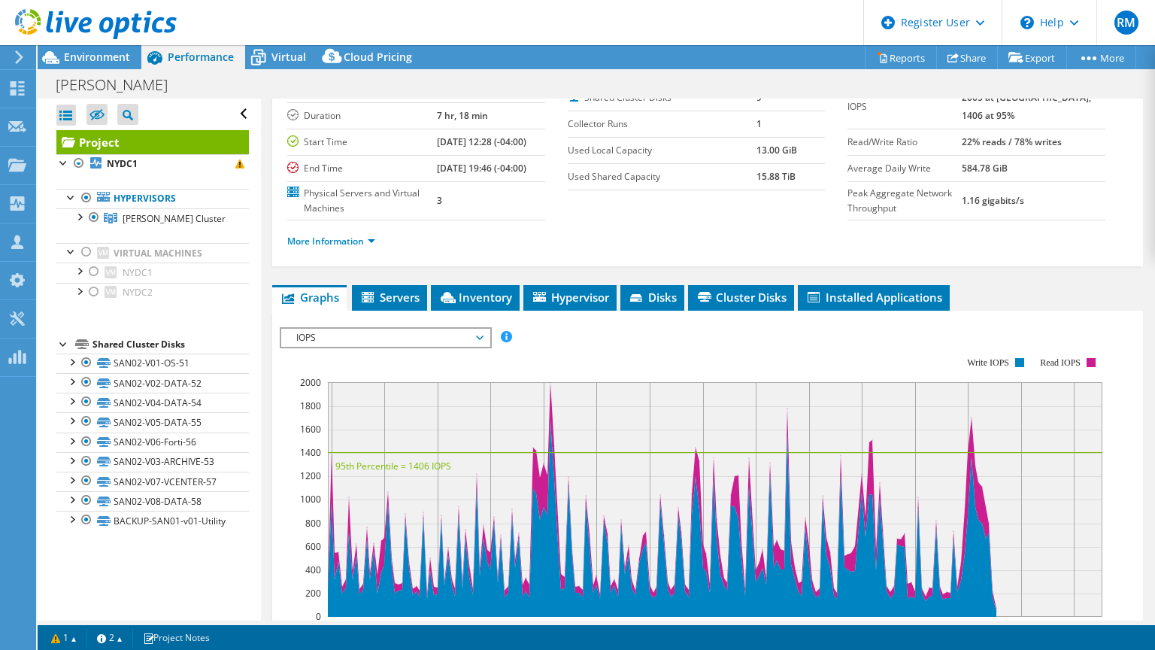
click at [465, 237] on div "More Information" at bounding box center [707, 241] width 841 height 42
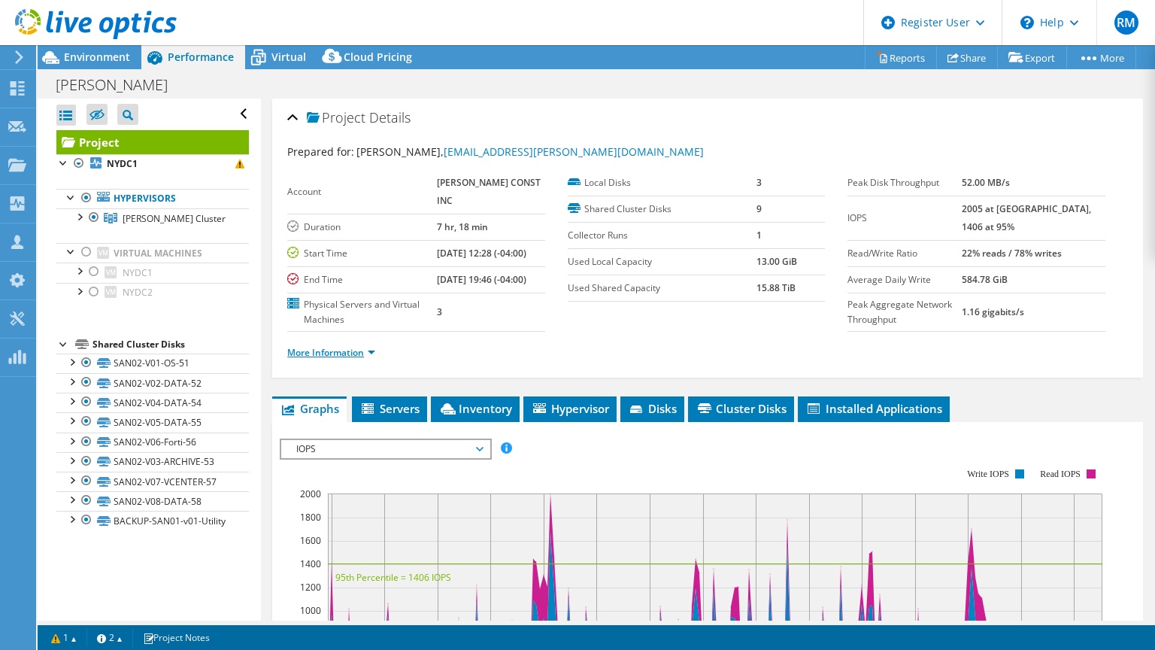
click at [338, 359] on link "More Information" at bounding box center [331, 352] width 88 height 13
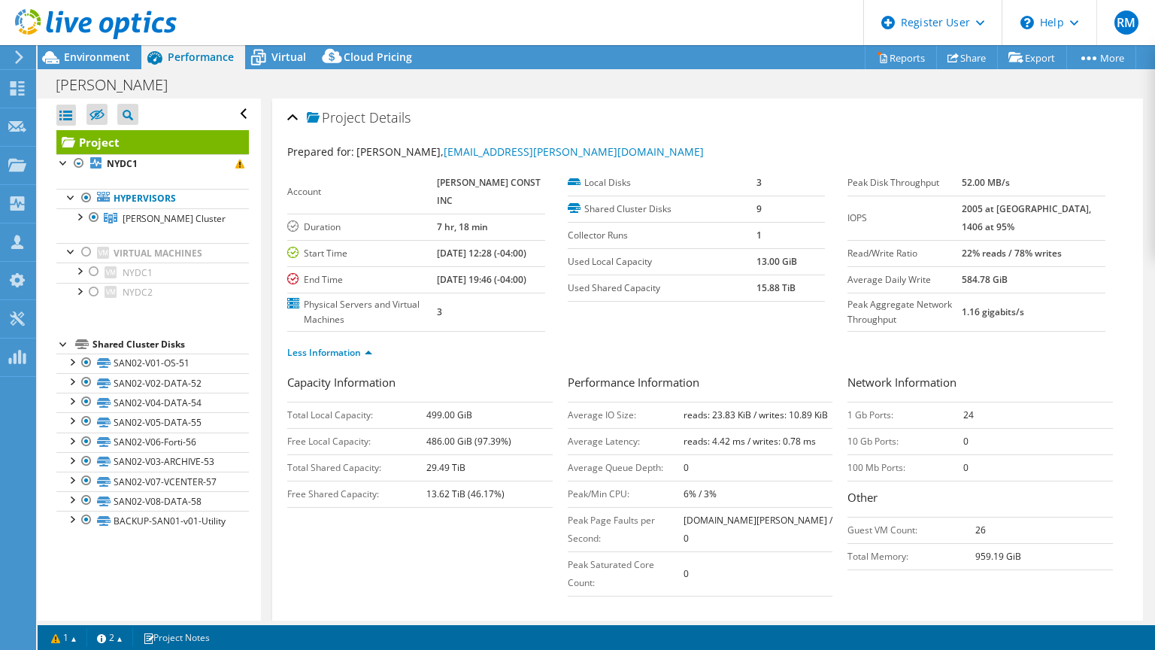
click at [978, 454] on td "0" at bounding box center [1039, 441] width 150 height 26
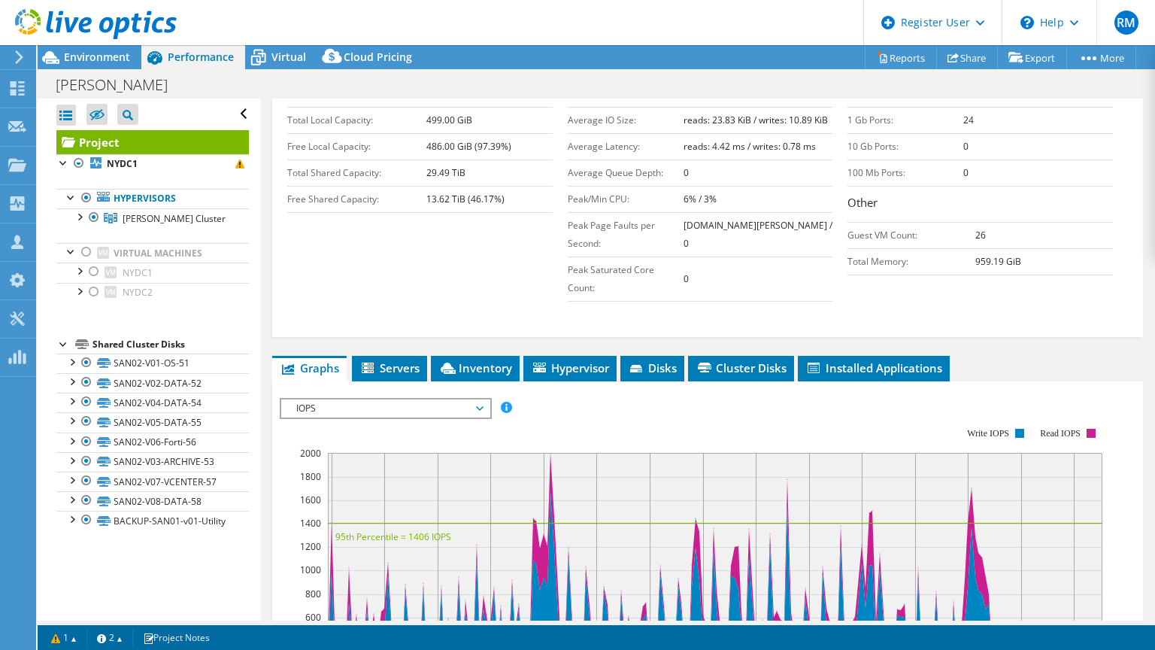
scroll to position [352, 0]
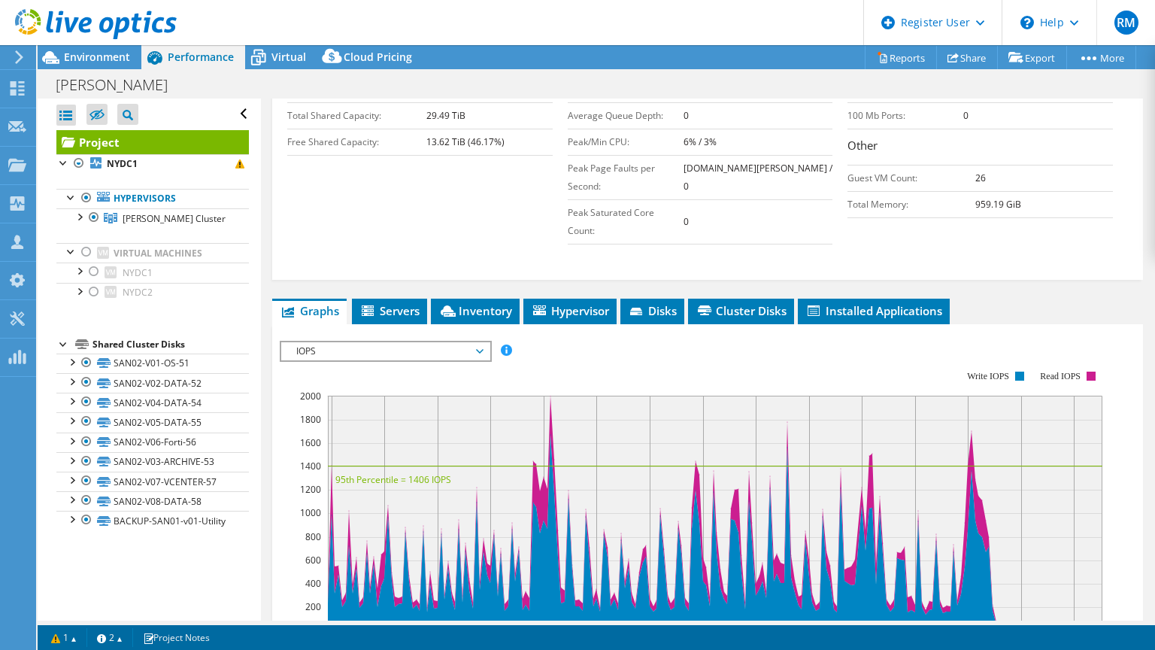
click at [566, 366] on rect at bounding box center [692, 500] width 824 height 301
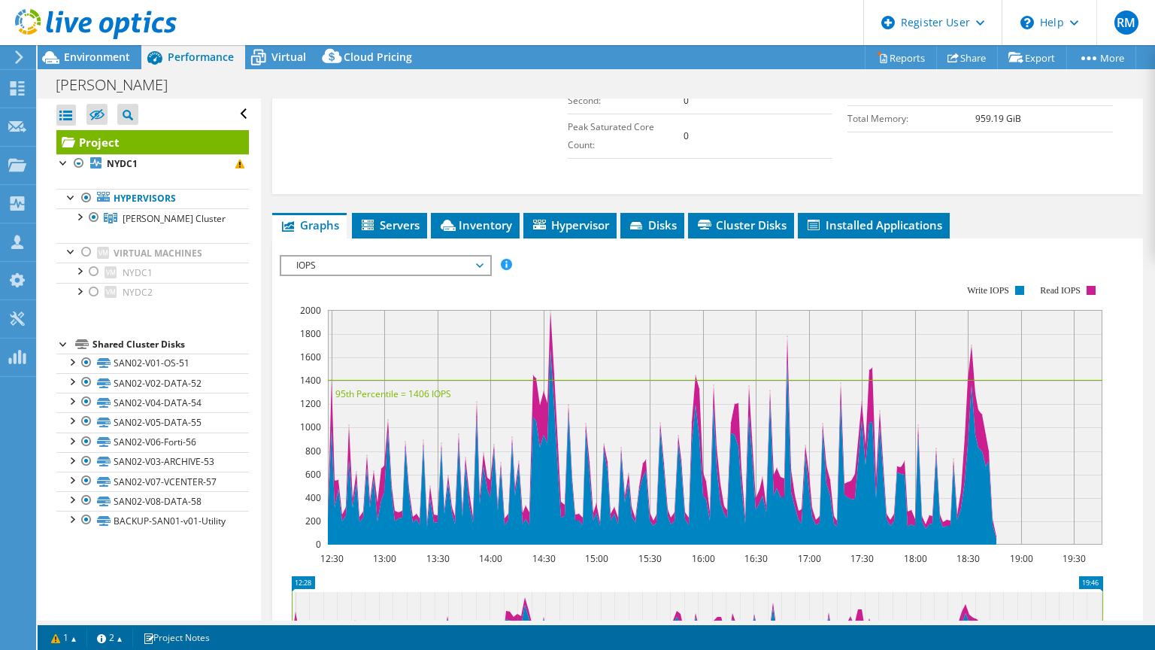
click at [402, 321] on rect at bounding box center [692, 414] width 824 height 301
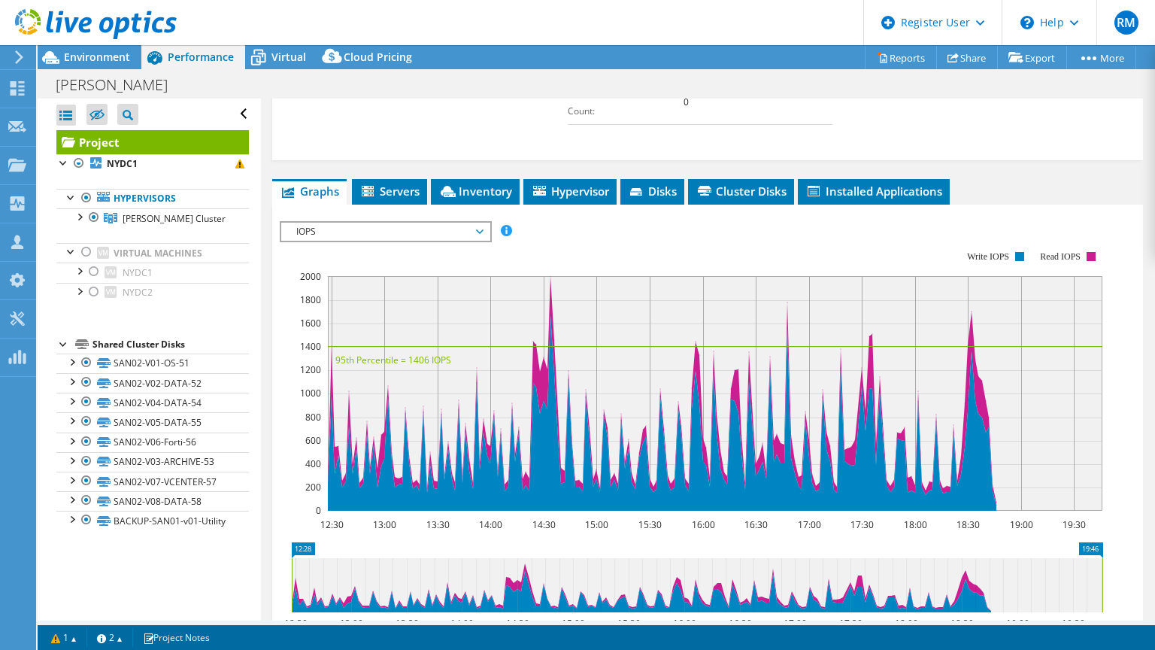
scroll to position [471, 0]
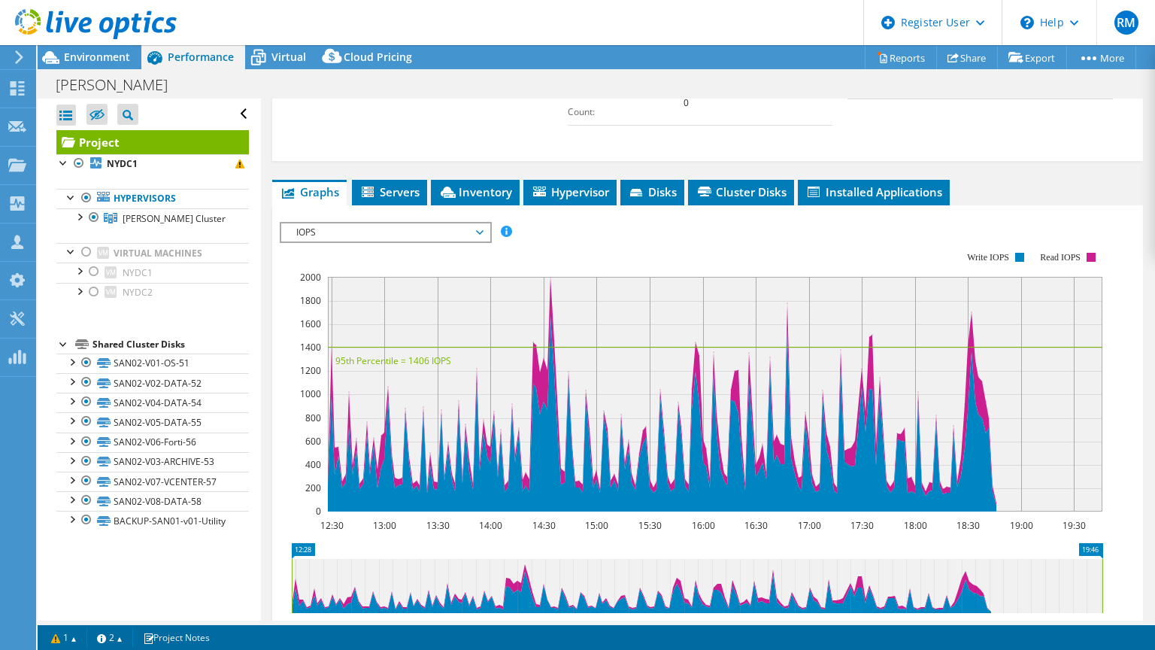
click at [606, 248] on rect at bounding box center [692, 381] width 824 height 301
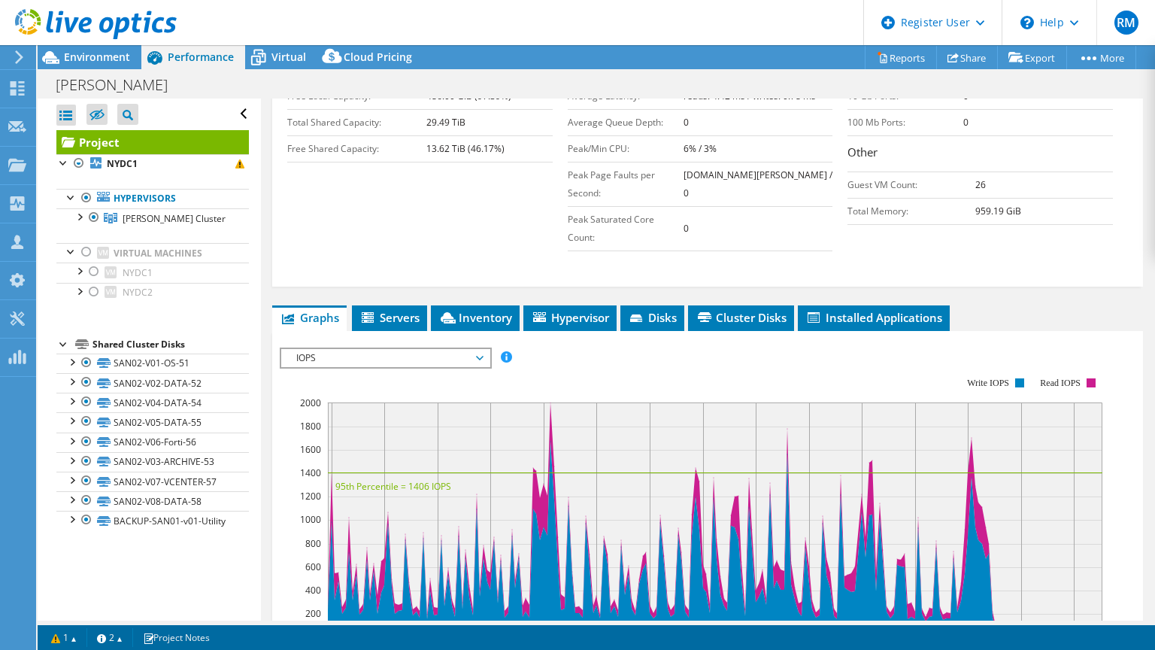
scroll to position [345, 0]
click at [439, 283] on div "Capacity Information Total Local Capacity: 499.00 GiB Free Local Capacity: 486.…" at bounding box center [707, 156] width 841 height 254
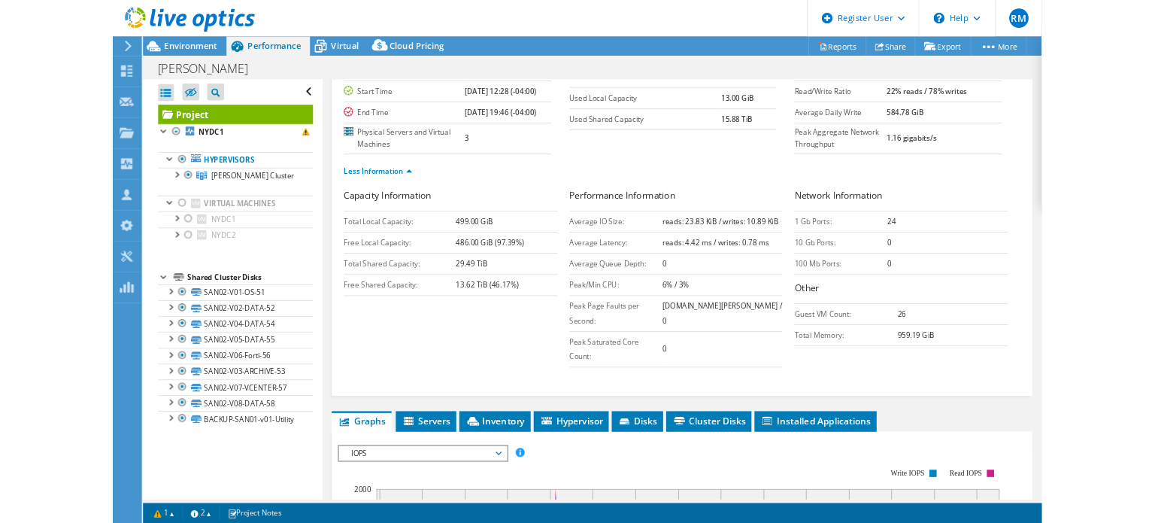
scroll to position [138, 0]
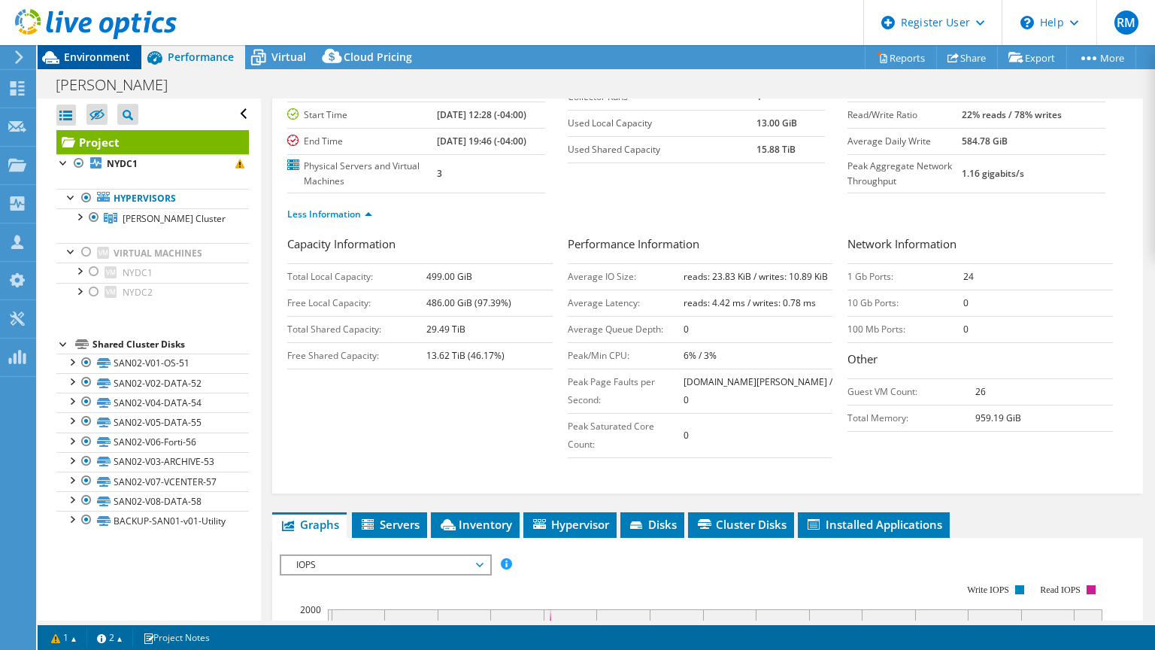
click at [134, 54] on div "Environment" at bounding box center [90, 57] width 104 height 24
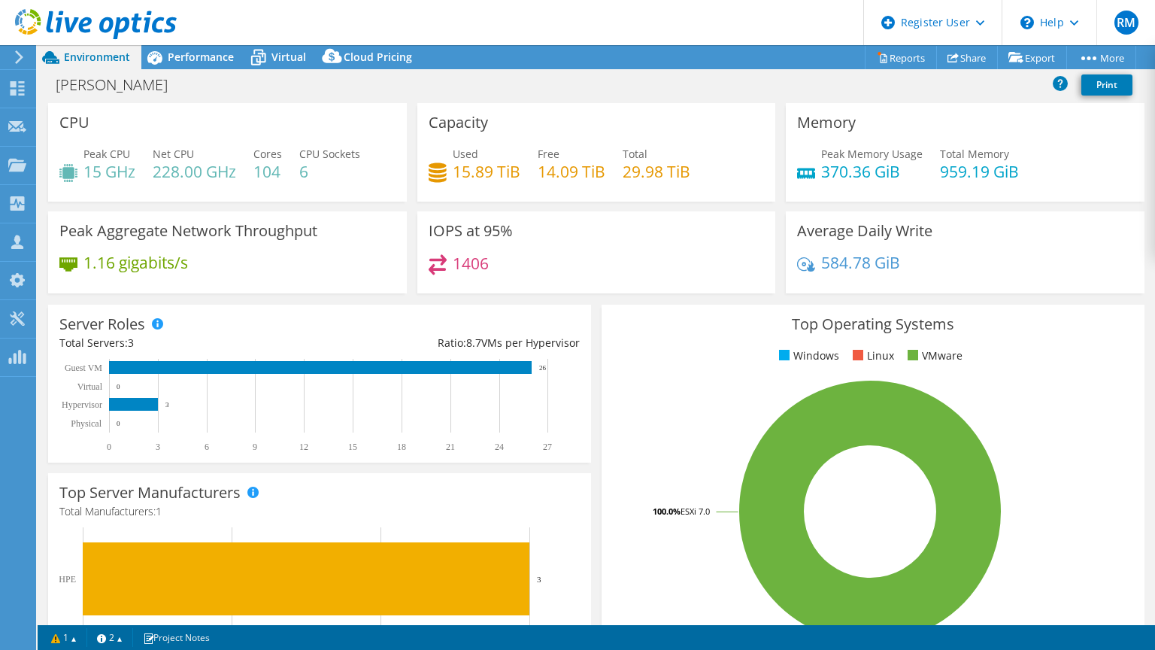
click at [315, 97] on div "[PERSON_NAME] Print" at bounding box center [597, 85] width 1118 height 28
click at [627, 188] on div "Used 15.89 TiB Free 14.09 TiB Total 29.98 TiB" at bounding box center [597, 170] width 336 height 49
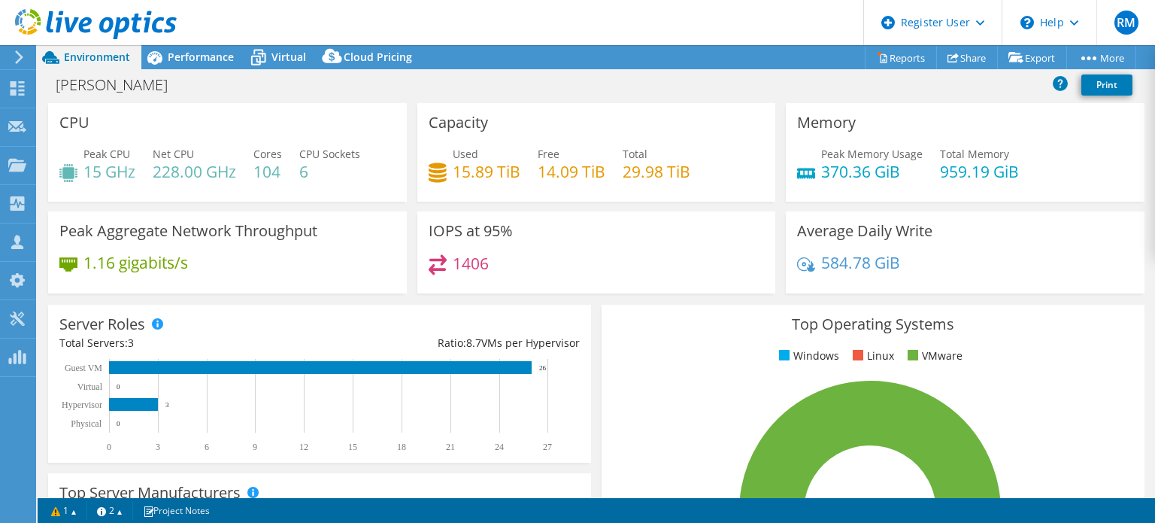
drag, startPoint x: 323, startPoint y: 80, endPoint x: 265, endPoint y: 87, distance: 59.0
click at [265, 87] on div "[PERSON_NAME] Print" at bounding box center [597, 85] width 1118 height 28
